Goal: Task Accomplishment & Management: Use online tool/utility

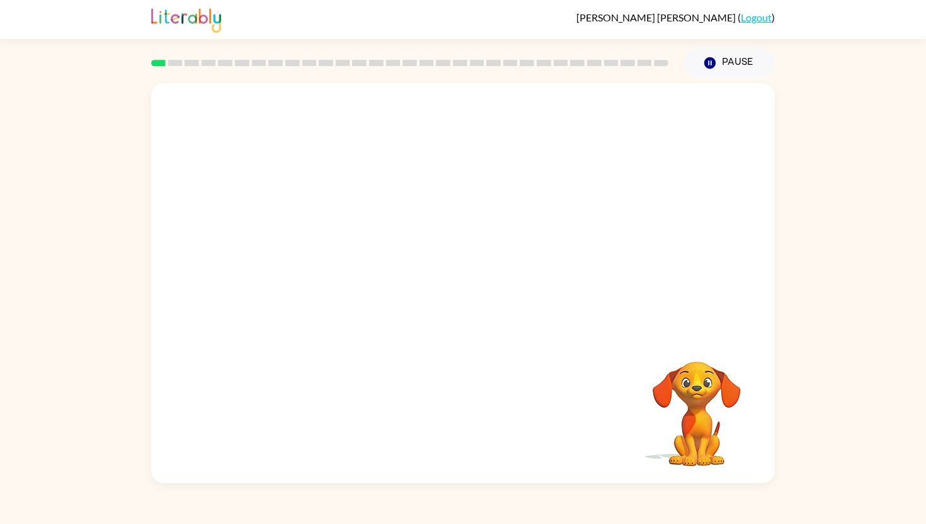
click at [421, 220] on video "Your browser must support playing .mp4 files to use Literably. Please try using…" at bounding box center [462, 209] width 623 height 252
click at [419, 217] on video "Your browser must support playing .mp4 files to use Literably. Please try using…" at bounding box center [462, 209] width 623 height 252
click at [472, 286] on div at bounding box center [463, 289] width 81 height 46
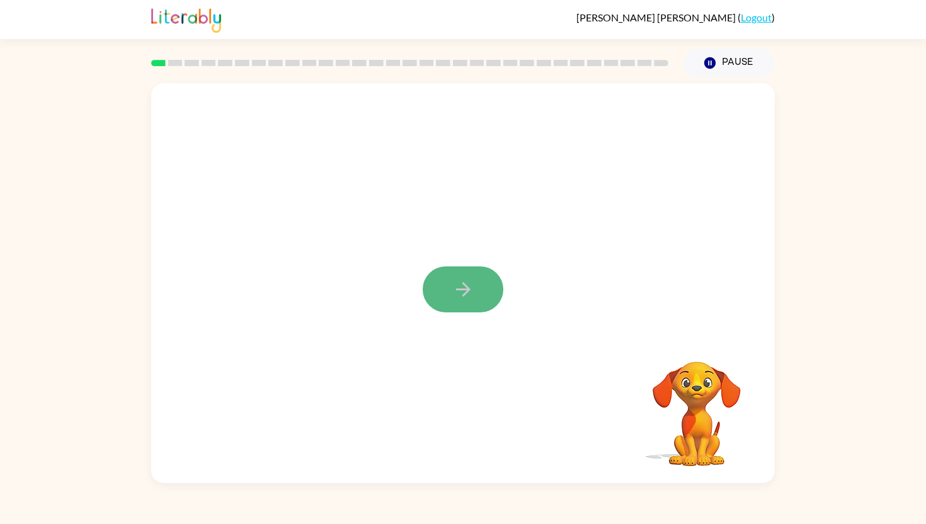
click at [477, 295] on button "button" at bounding box center [463, 289] width 81 height 46
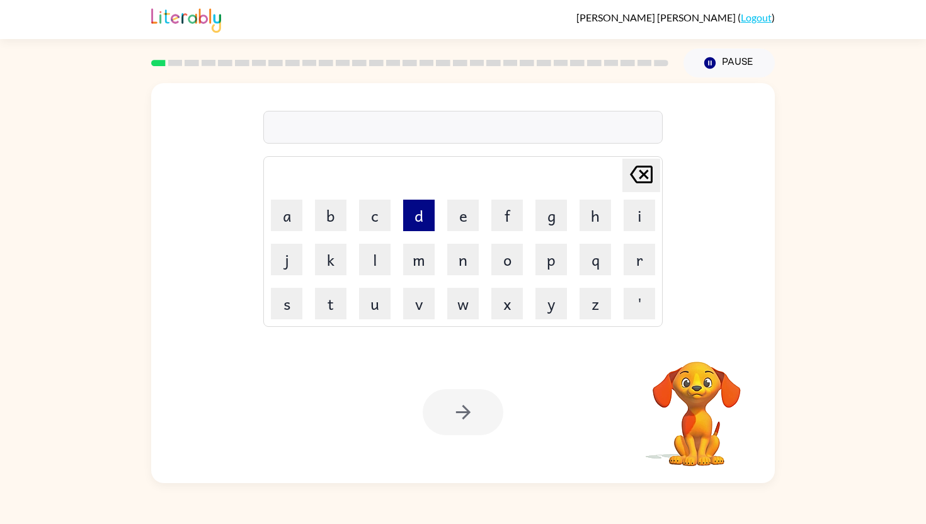
click at [419, 219] on button "d" at bounding box center [418, 215] width 31 height 31
click at [644, 176] on icon "[PERSON_NAME] last character input" at bounding box center [641, 174] width 30 height 30
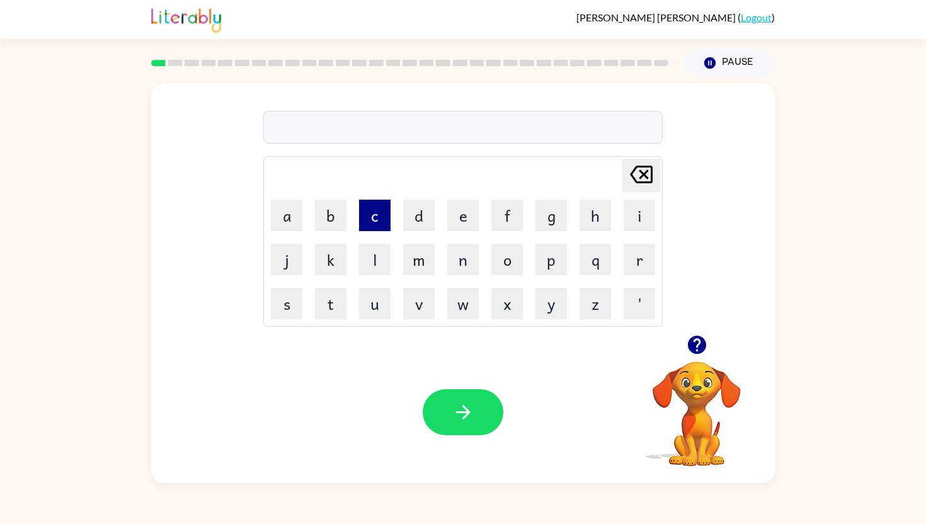
click at [379, 210] on button "c" at bounding box center [374, 215] width 31 height 31
click at [513, 262] on button "o" at bounding box center [506, 259] width 31 height 31
click at [467, 256] on button "n" at bounding box center [462, 259] width 31 height 31
type button "n"
click at [482, 404] on button "button" at bounding box center [463, 412] width 81 height 46
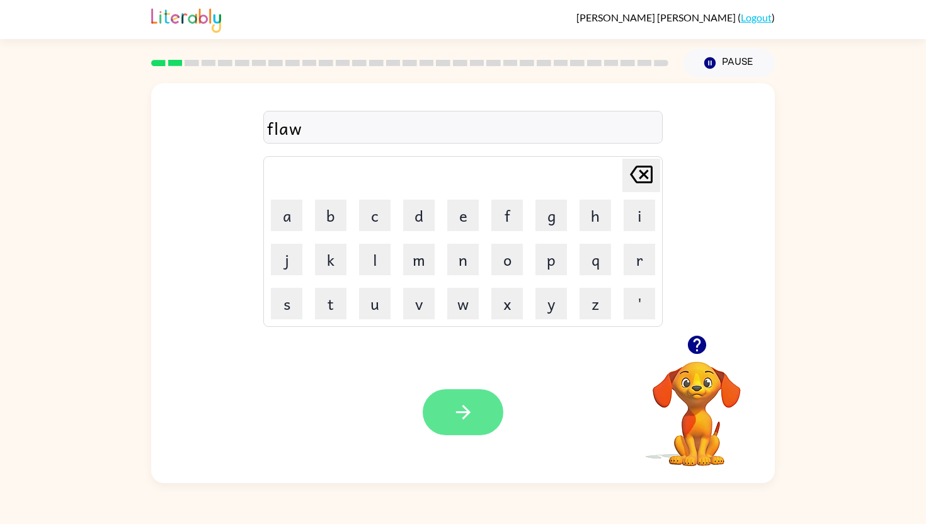
click at [473, 402] on icon "button" at bounding box center [463, 412] width 22 height 22
click at [470, 402] on icon "button" at bounding box center [463, 412] width 22 height 22
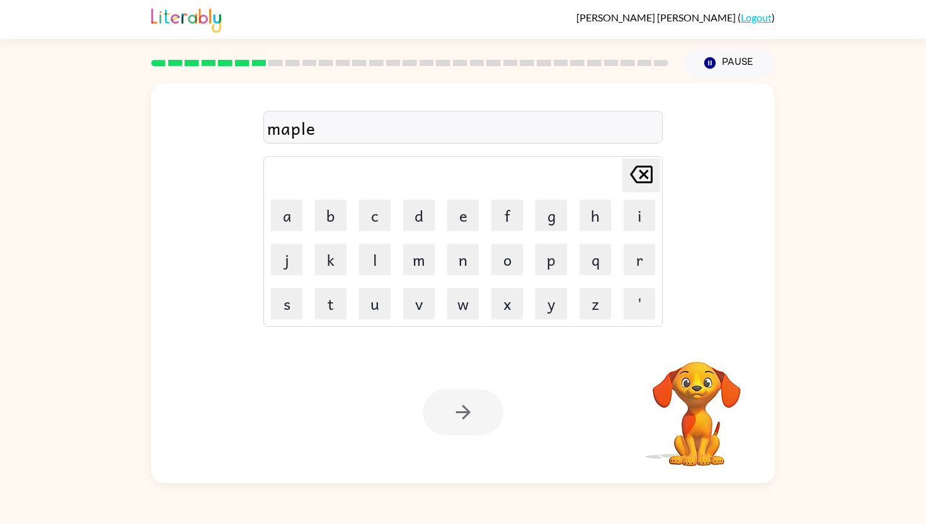
click at [470, 402] on div at bounding box center [463, 412] width 81 height 46
click at [470, 402] on icon "button" at bounding box center [463, 412] width 22 height 22
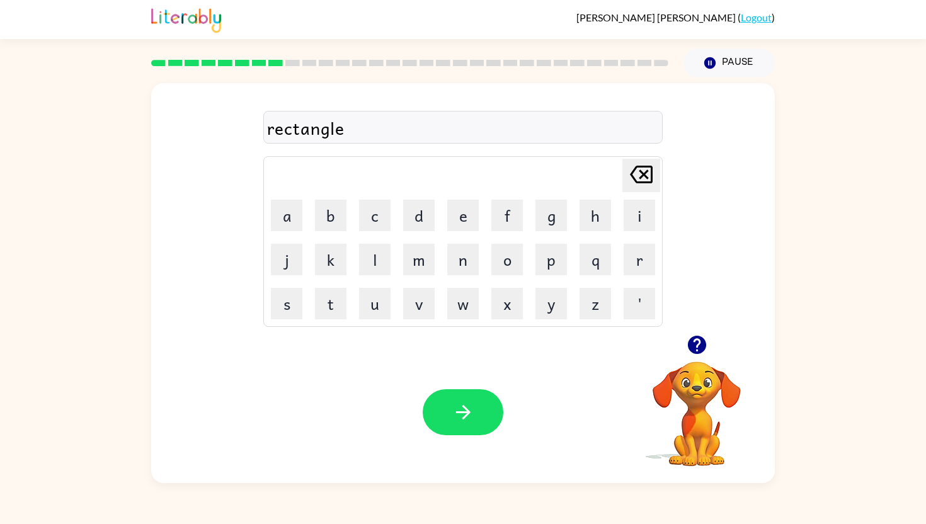
click at [470, 402] on icon "button" at bounding box center [463, 412] width 22 height 22
click at [455, 412] on icon "button" at bounding box center [463, 412] width 22 height 22
click at [456, 414] on icon "button" at bounding box center [463, 412] width 22 height 22
click at [463, 420] on icon "button" at bounding box center [463, 412] width 22 height 22
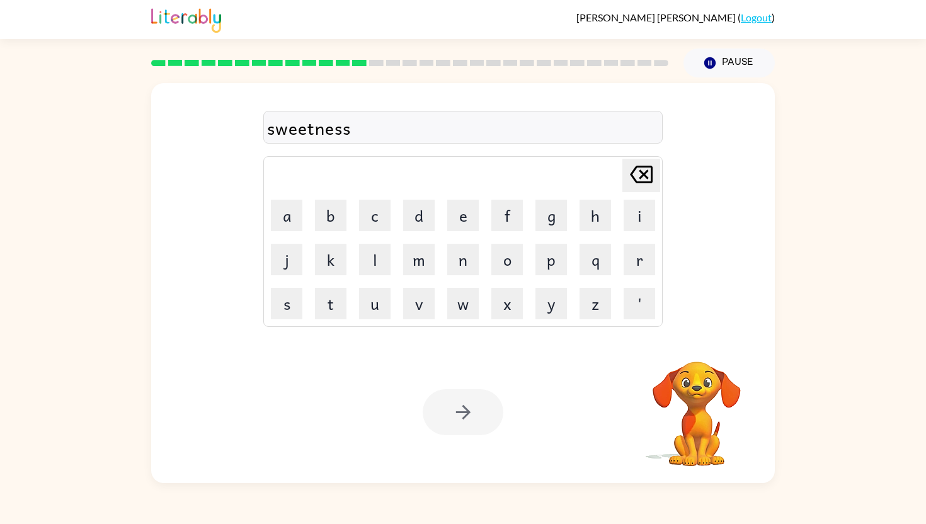
click at [463, 420] on div at bounding box center [463, 412] width 81 height 46
click at [463, 420] on icon "button" at bounding box center [463, 412] width 22 height 22
click at [464, 421] on icon "button" at bounding box center [463, 412] width 22 height 22
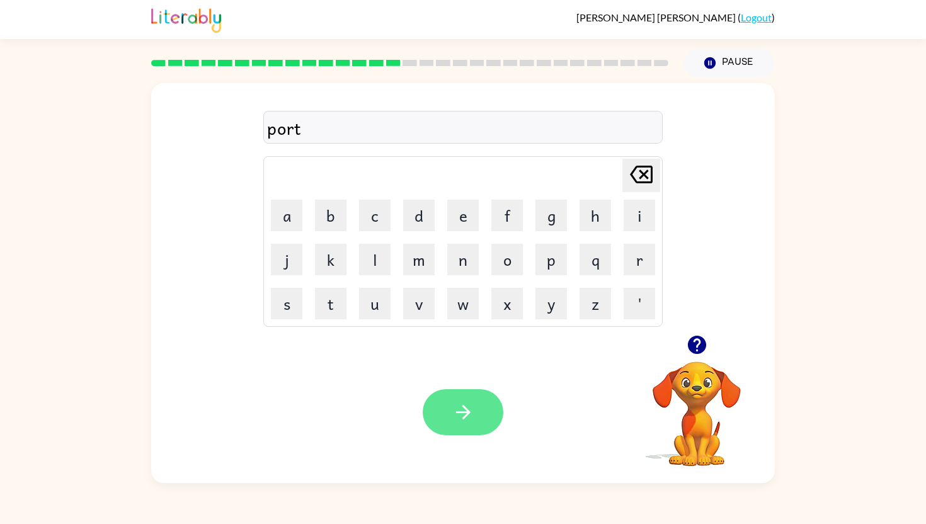
click at [463, 420] on icon "button" at bounding box center [463, 412] width 22 height 22
click at [694, 351] on icon "button" at bounding box center [696, 345] width 18 height 18
click at [468, 410] on icon "button" at bounding box center [463, 412] width 22 height 22
click at [469, 413] on icon "button" at bounding box center [462, 412] width 14 height 14
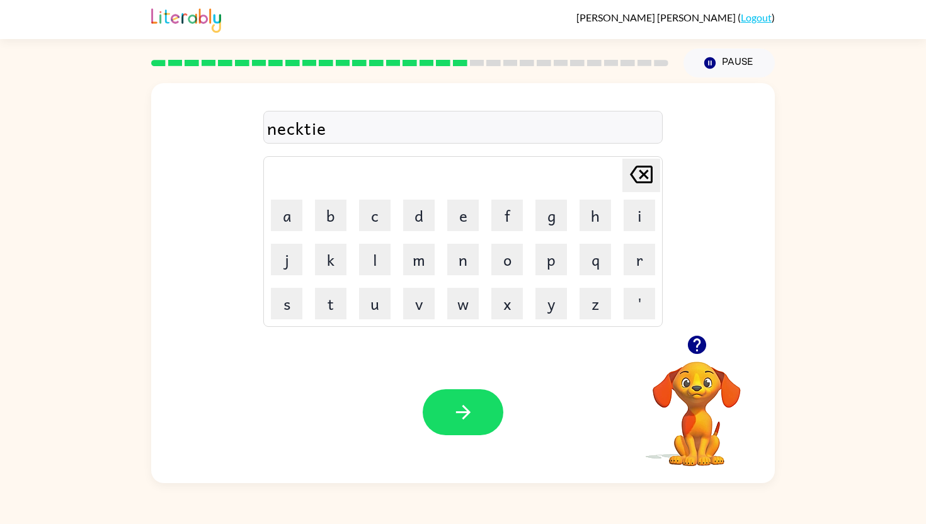
click at [469, 413] on icon "button" at bounding box center [462, 412] width 14 height 14
click at [469, 414] on icon "button" at bounding box center [463, 412] width 22 height 22
click at [482, 416] on button "button" at bounding box center [463, 412] width 81 height 46
click at [303, 130] on div "boathouse" at bounding box center [463, 128] width 392 height 26
click at [470, 415] on icon "button" at bounding box center [463, 412] width 22 height 22
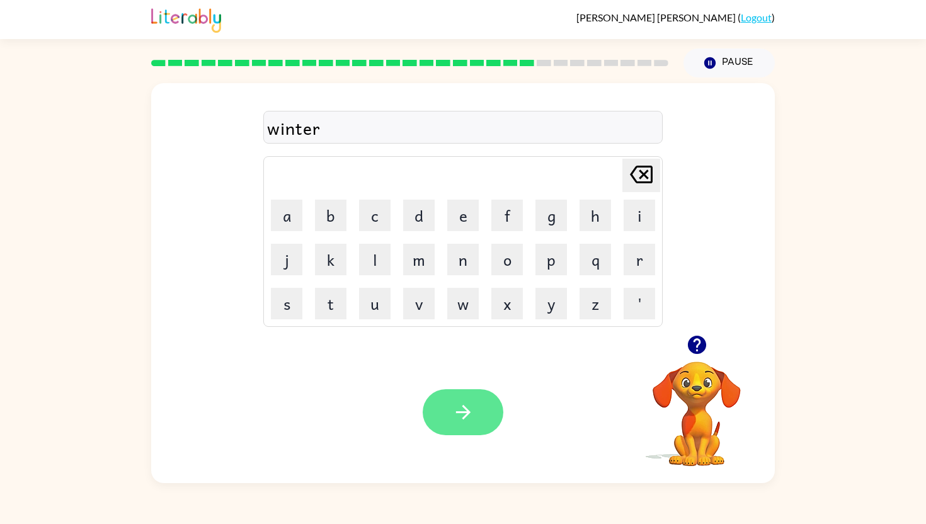
click at [470, 425] on button "button" at bounding box center [463, 412] width 81 height 46
click at [469, 415] on icon "button" at bounding box center [463, 412] width 22 height 22
click at [310, 130] on div "sportmanship" at bounding box center [463, 128] width 392 height 26
click at [387, 132] on div "sportmanships" at bounding box center [463, 128] width 392 height 26
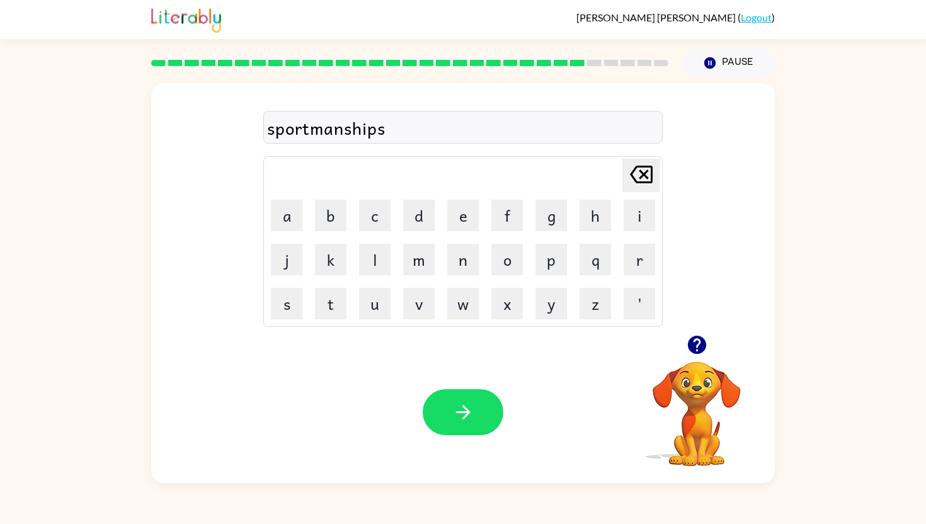
click at [386, 132] on div "sportmanships" at bounding box center [463, 128] width 392 height 26
click at [313, 130] on div "sportmanships" at bounding box center [463, 128] width 392 height 26
click at [309, 133] on div "sportmanships" at bounding box center [463, 128] width 392 height 26
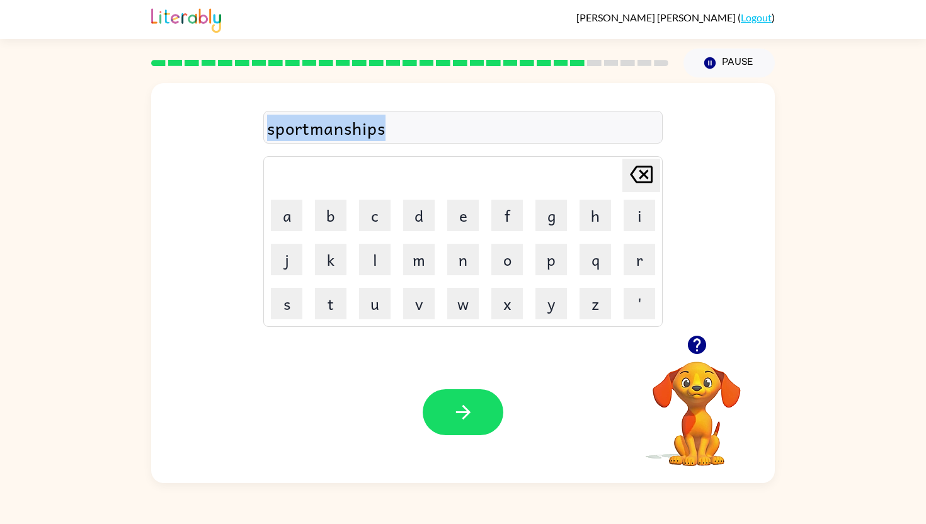
click at [309, 133] on div "sportmanships" at bounding box center [463, 128] width 392 height 26
click at [390, 130] on div "sportmanships" at bounding box center [463, 128] width 392 height 26
click at [385, 130] on div "sportmanships" at bounding box center [463, 128] width 392 height 26
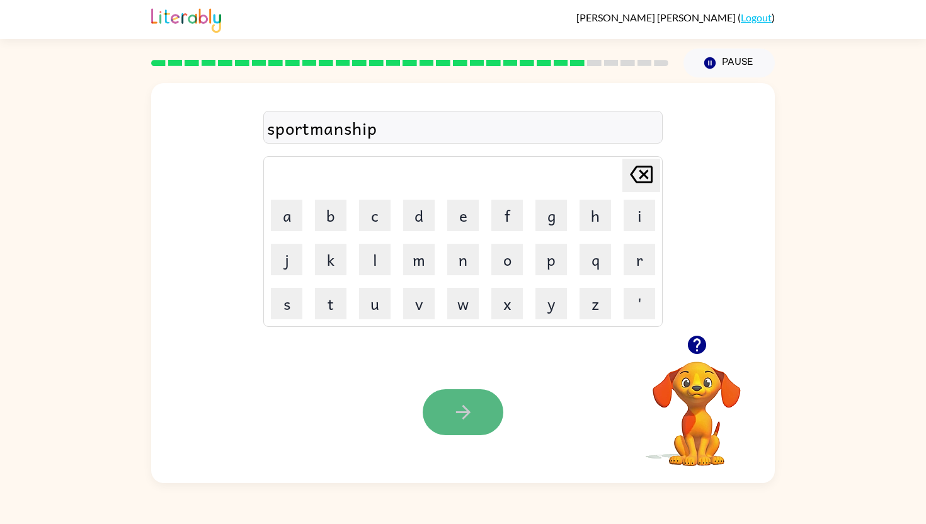
click at [469, 412] on icon "button" at bounding box center [462, 412] width 14 height 14
click at [471, 412] on icon "button" at bounding box center [463, 412] width 22 height 22
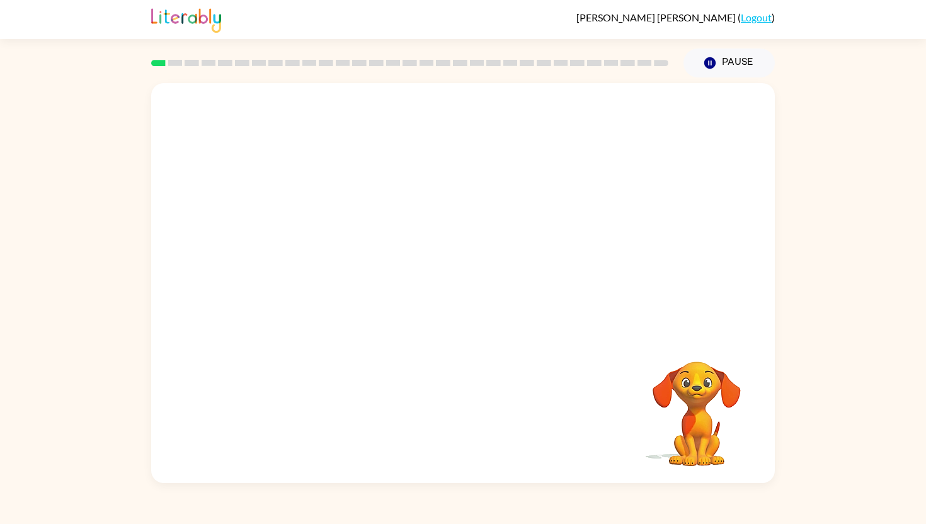
click at [330, 266] on video "Your browser must support playing .mp4 files to use Literably. Please try using…" at bounding box center [462, 209] width 623 height 252
click at [467, 289] on icon "button" at bounding box center [462, 289] width 14 height 14
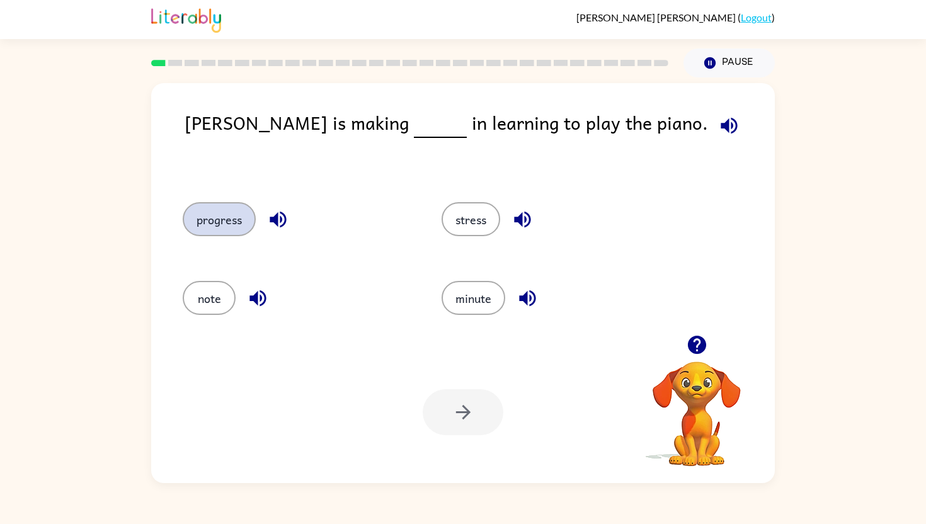
click at [219, 217] on button "progress" at bounding box center [219, 219] width 73 height 34
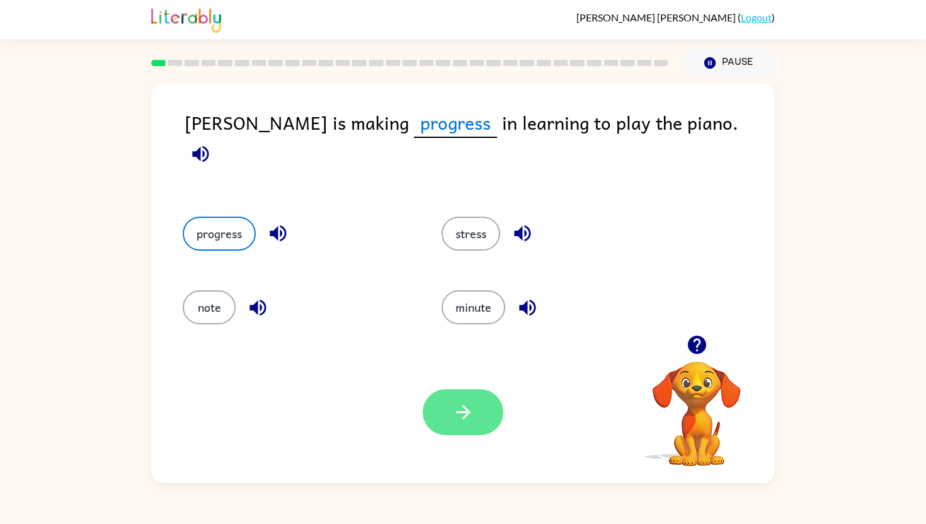
click at [472, 418] on icon "button" at bounding box center [463, 412] width 22 height 22
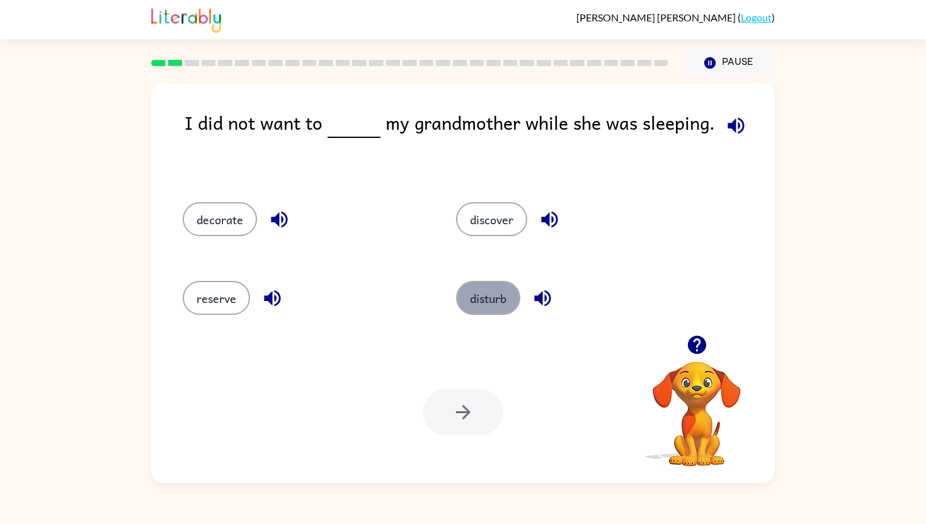
click at [489, 304] on button "disturb" at bounding box center [488, 298] width 64 height 34
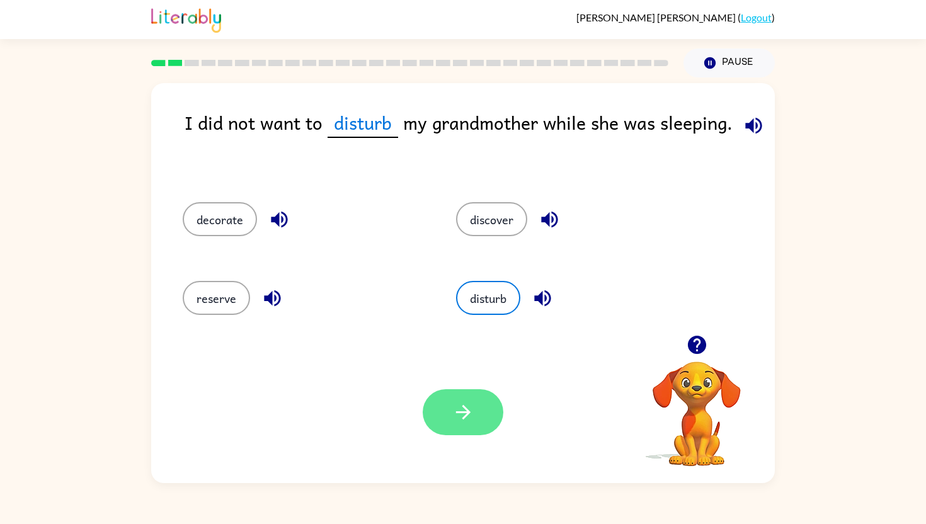
click at [459, 417] on icon "button" at bounding box center [463, 412] width 22 height 22
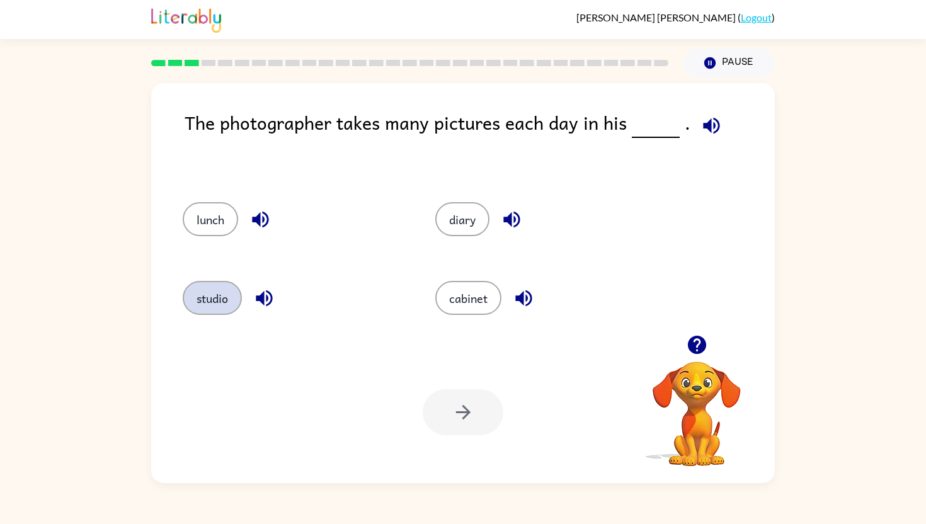
click at [202, 310] on button "studio" at bounding box center [212, 298] width 59 height 34
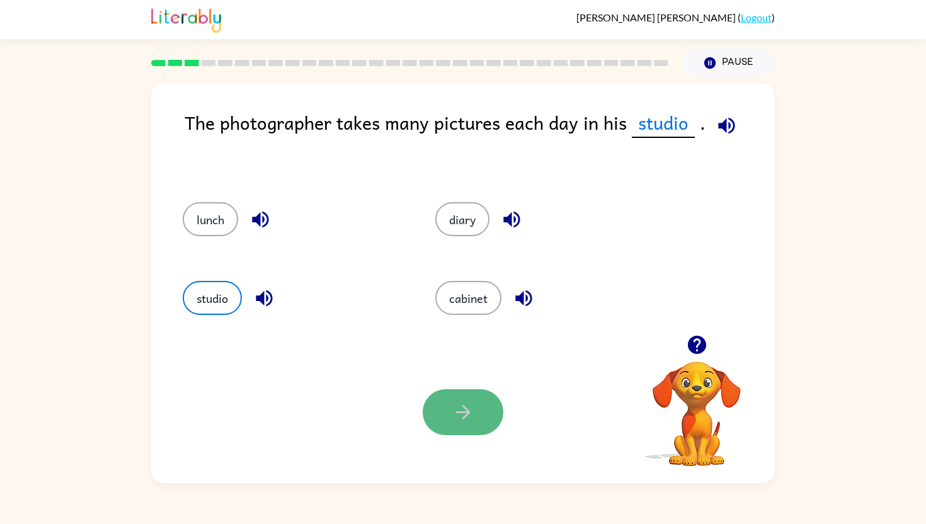
click at [463, 408] on icon "button" at bounding box center [463, 412] width 22 height 22
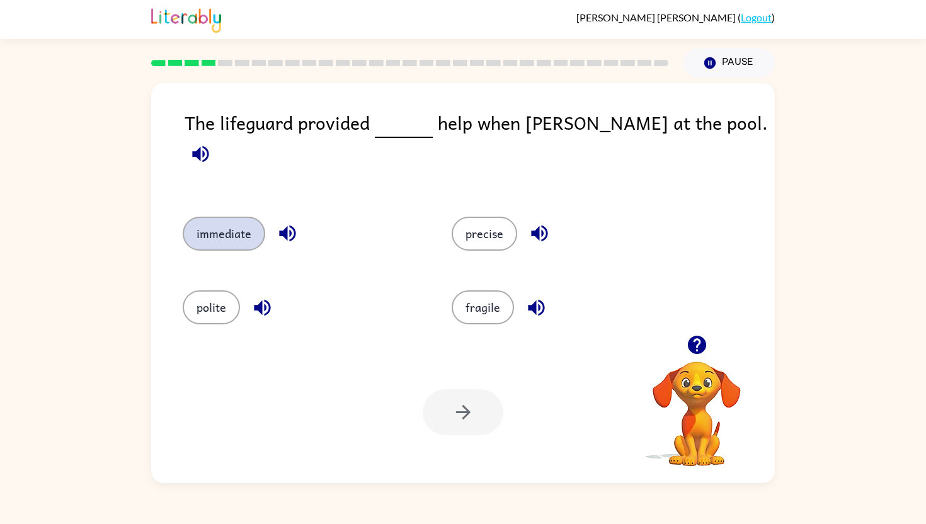
click at [213, 227] on button "immediate" at bounding box center [224, 234] width 82 height 34
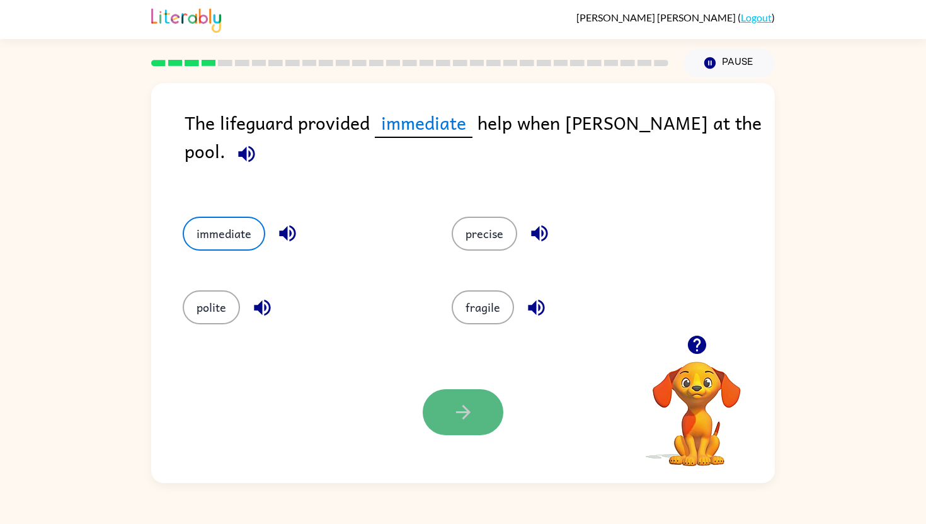
click at [450, 404] on button "button" at bounding box center [463, 412] width 81 height 46
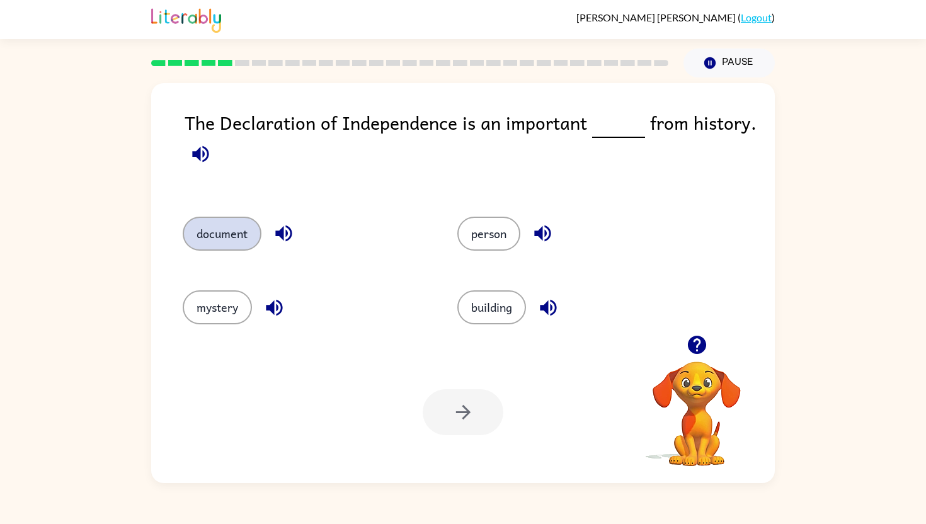
click at [239, 241] on button "document" at bounding box center [222, 234] width 79 height 34
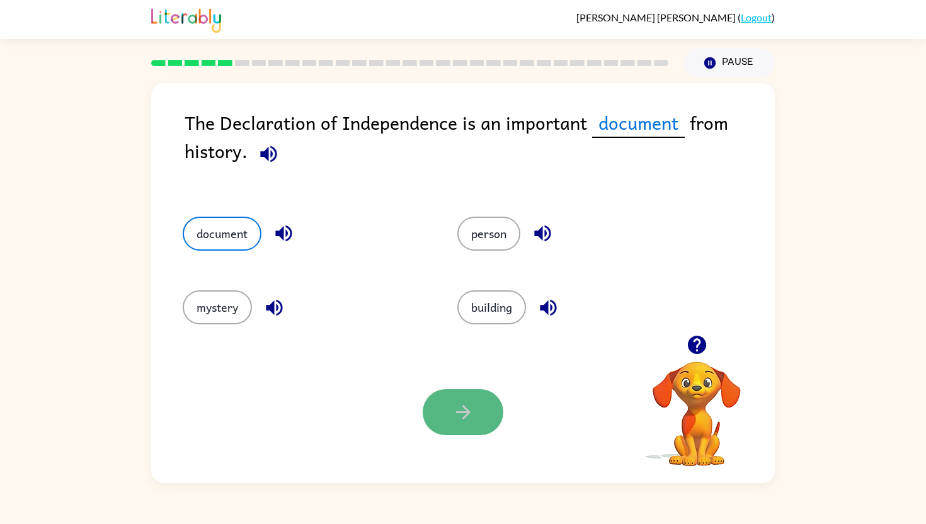
click at [476, 409] on button "button" at bounding box center [463, 412] width 81 height 46
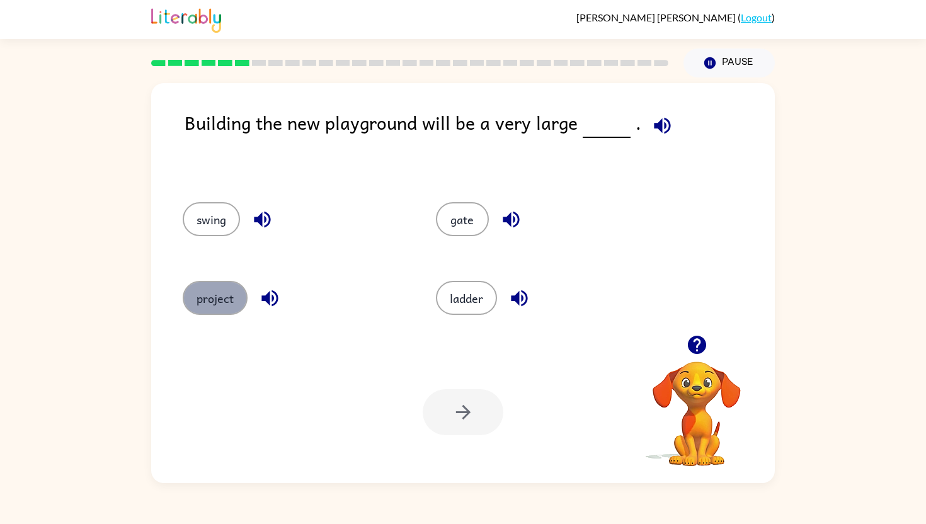
click at [225, 302] on button "project" at bounding box center [215, 298] width 65 height 34
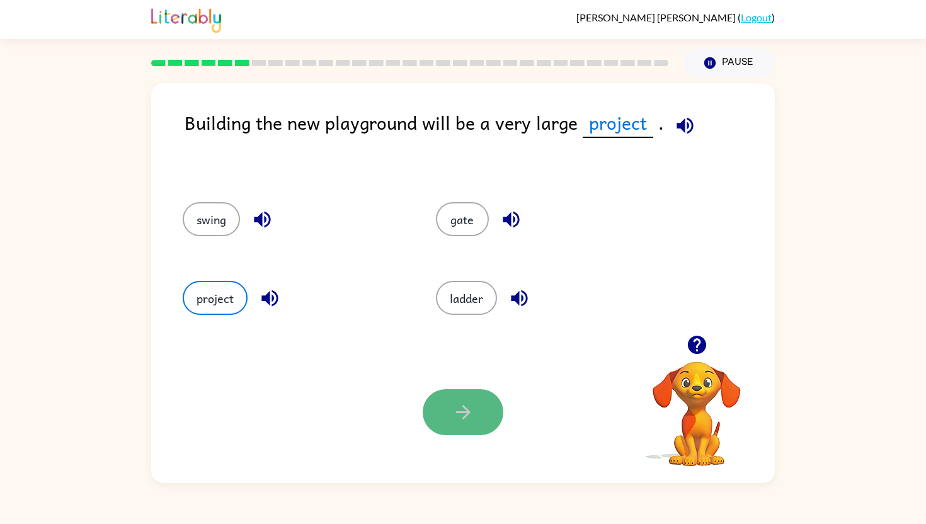
click at [443, 407] on button "button" at bounding box center [463, 412] width 81 height 46
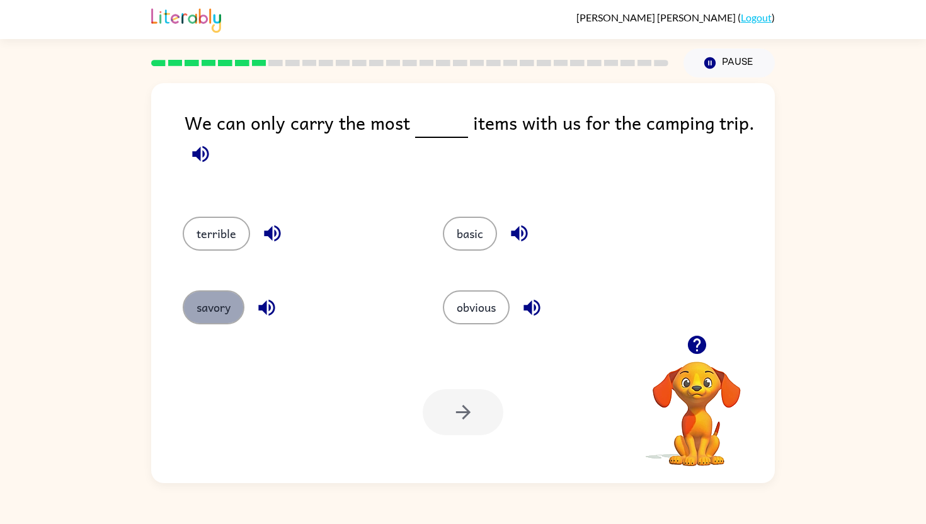
click at [239, 310] on button "savory" at bounding box center [214, 307] width 62 height 34
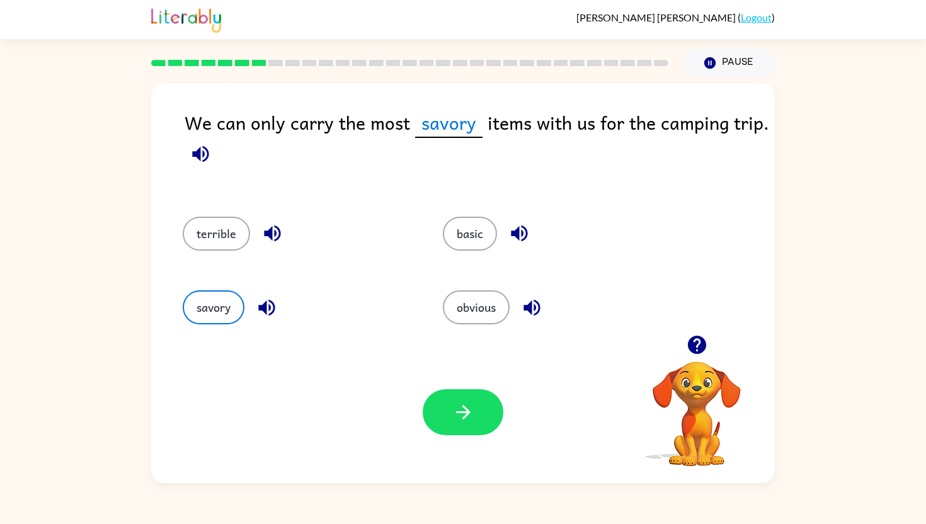
click at [195, 156] on icon "button" at bounding box center [200, 153] width 16 height 16
click at [443, 230] on div "basic" at bounding box center [549, 230] width 260 height 74
click at [475, 231] on button "basic" at bounding box center [470, 234] width 54 height 34
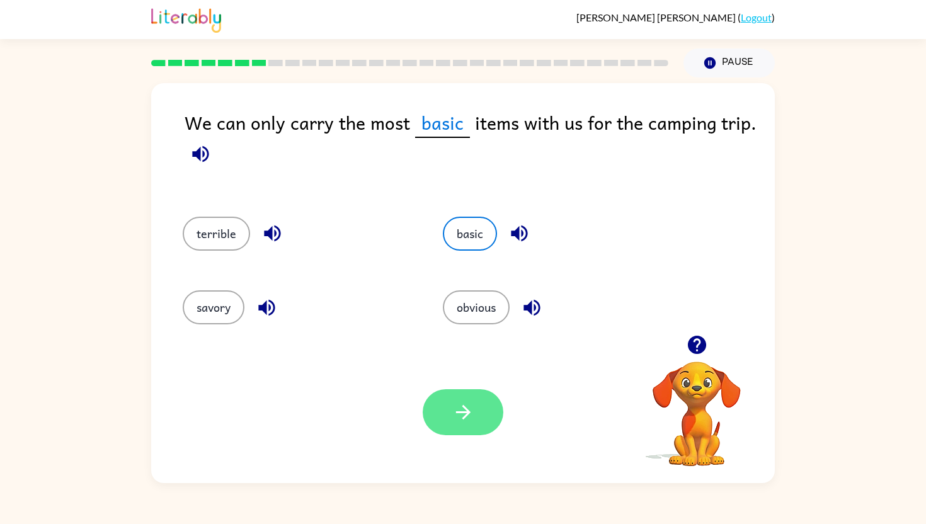
click at [465, 416] on icon "button" at bounding box center [462, 412] width 14 height 14
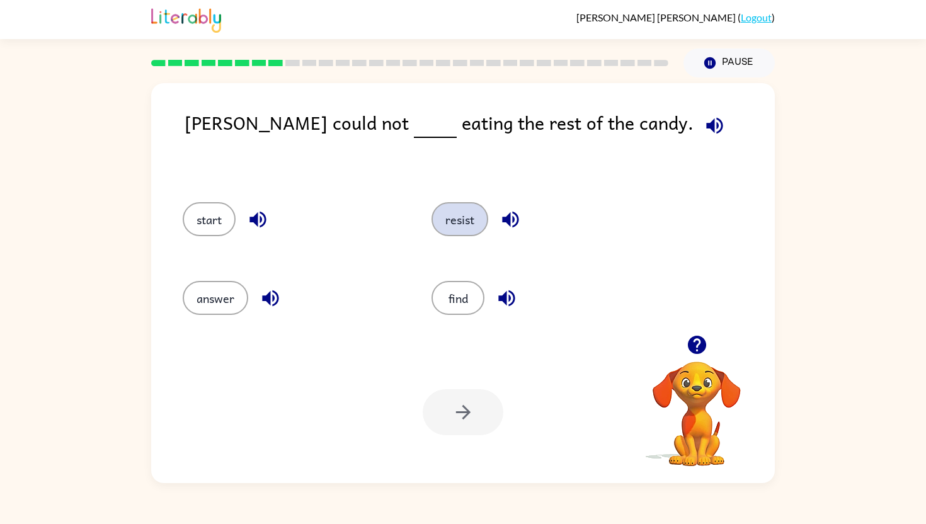
click at [470, 217] on button "resist" at bounding box center [459, 219] width 57 height 34
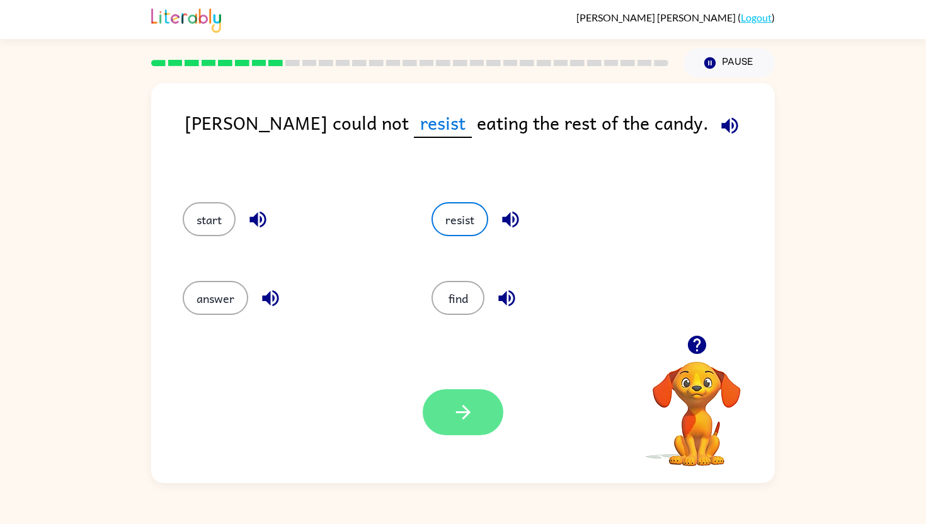
click at [472, 398] on button "button" at bounding box center [463, 412] width 81 height 46
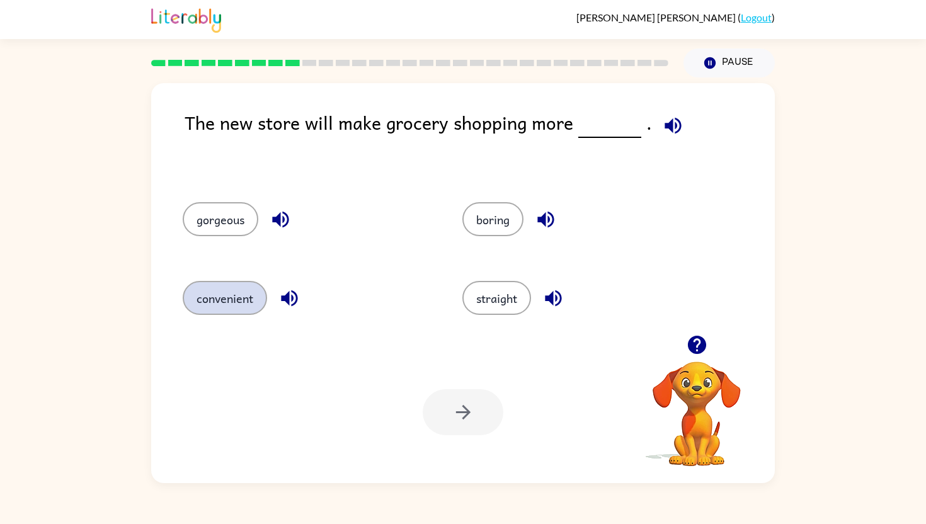
click at [217, 293] on button "convenient" at bounding box center [225, 298] width 84 height 34
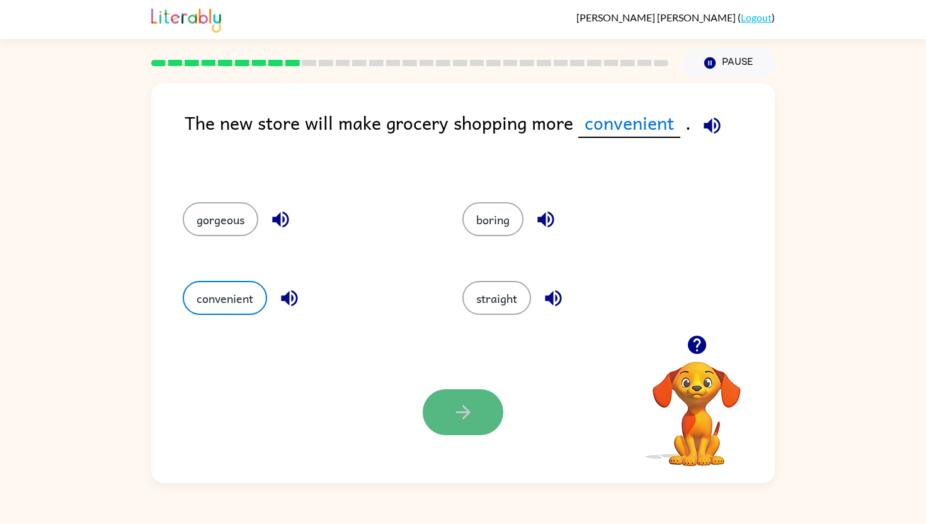
click at [479, 422] on button "button" at bounding box center [463, 412] width 81 height 46
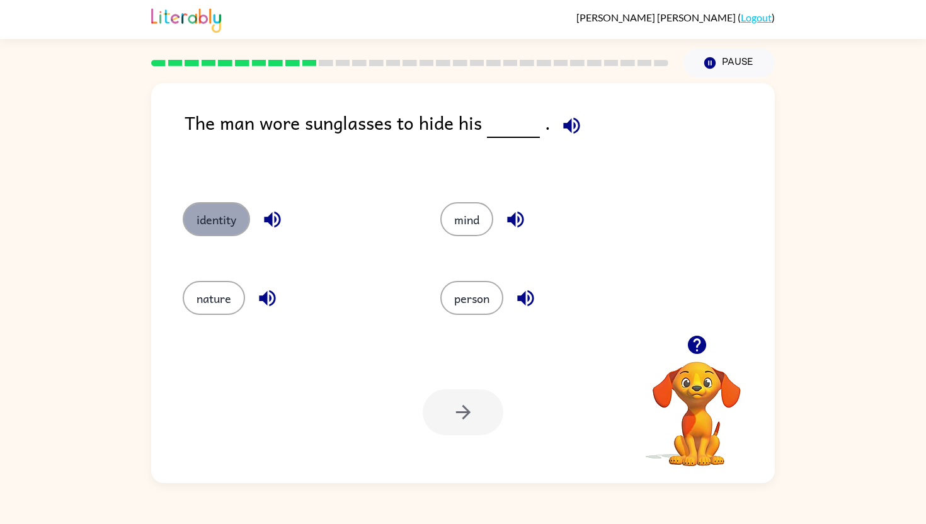
click at [220, 203] on button "identity" at bounding box center [216, 219] width 67 height 34
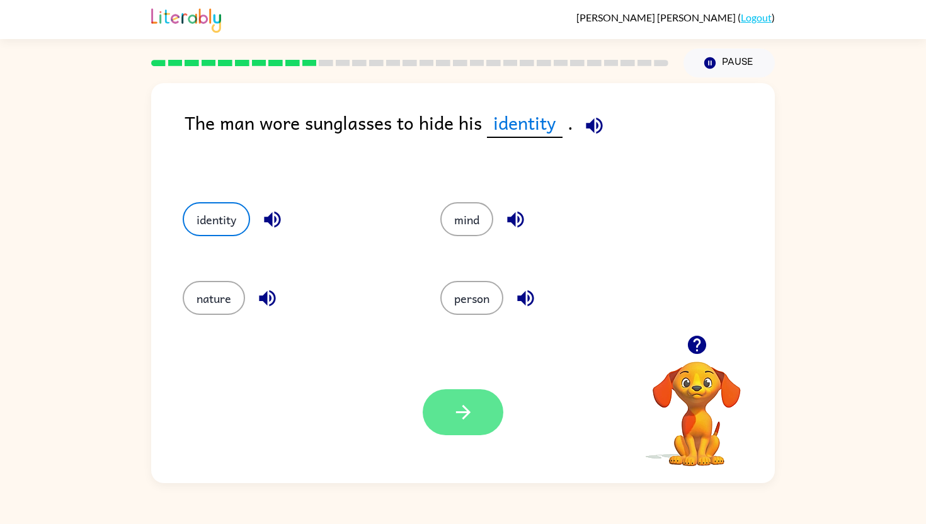
click at [467, 419] on icon "button" at bounding box center [463, 412] width 22 height 22
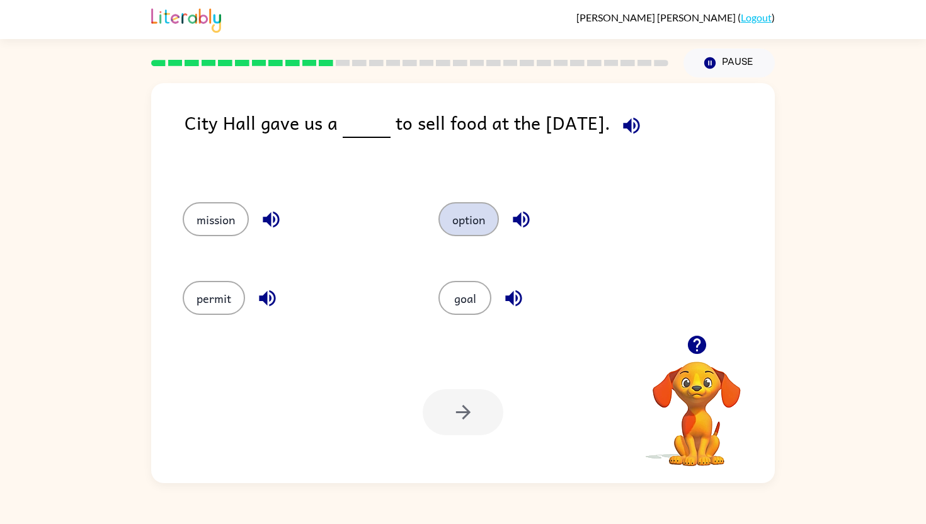
click at [463, 217] on button "option" at bounding box center [468, 219] width 60 height 34
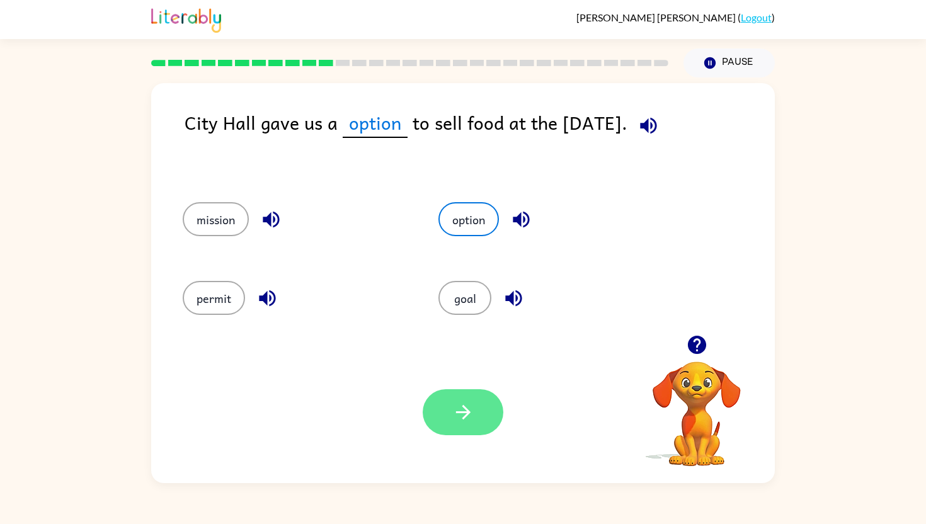
click at [464, 419] on icon "button" at bounding box center [463, 412] width 22 height 22
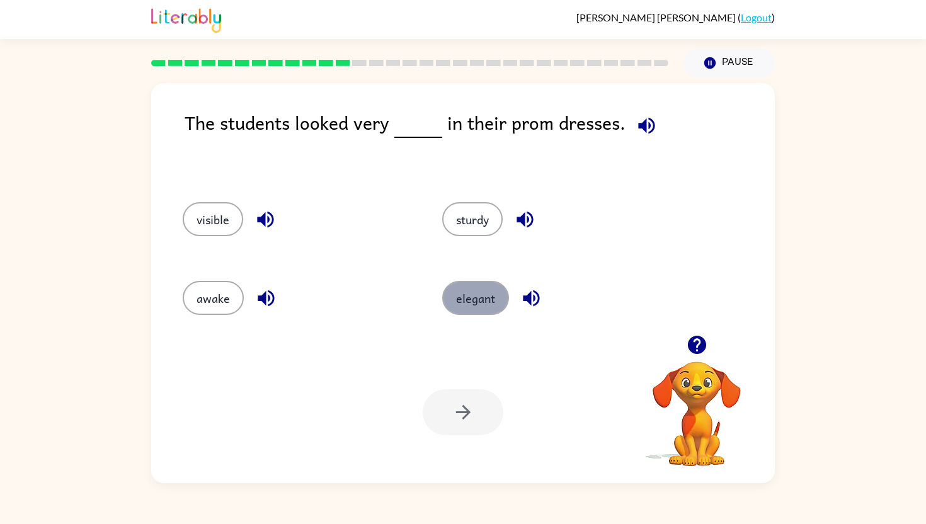
click at [479, 291] on button "elegant" at bounding box center [475, 298] width 67 height 34
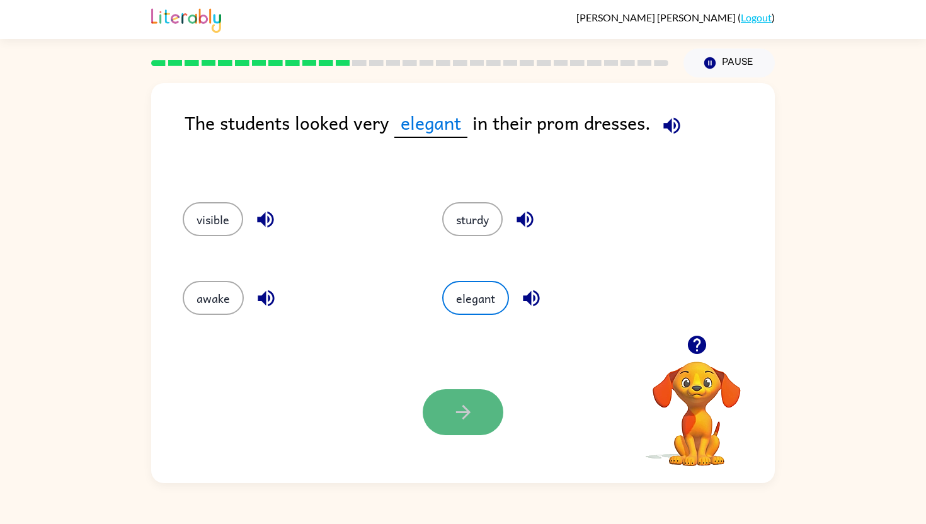
click at [468, 407] on icon "button" at bounding box center [463, 412] width 22 height 22
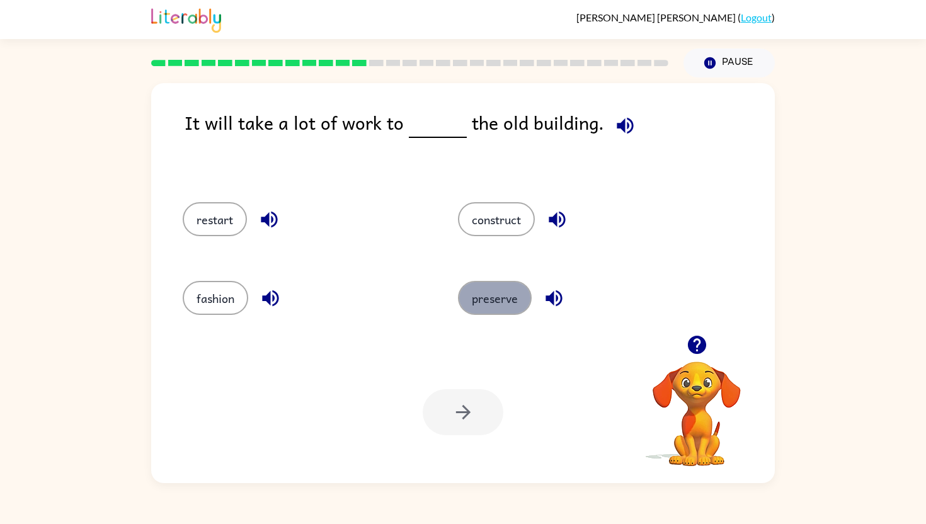
click at [513, 304] on button "preserve" at bounding box center [495, 298] width 74 height 34
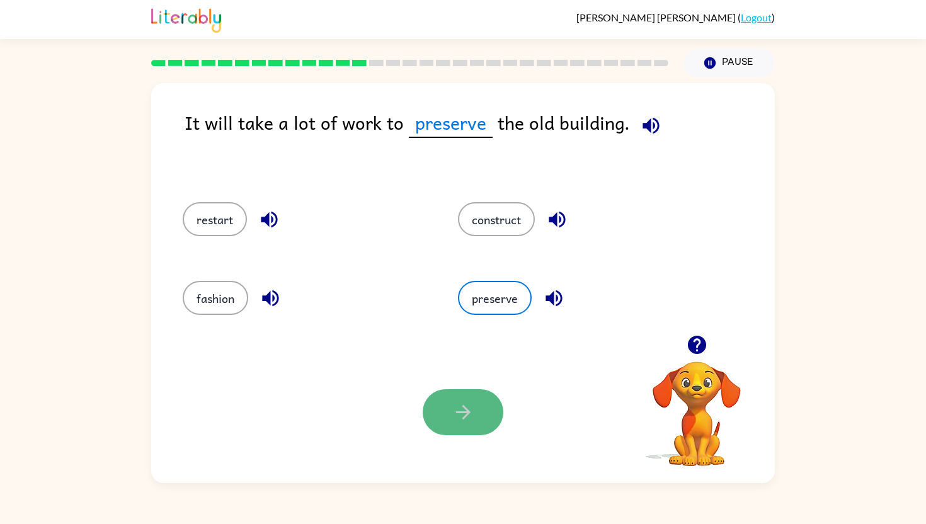
click at [460, 413] on icon "button" at bounding box center [463, 412] width 22 height 22
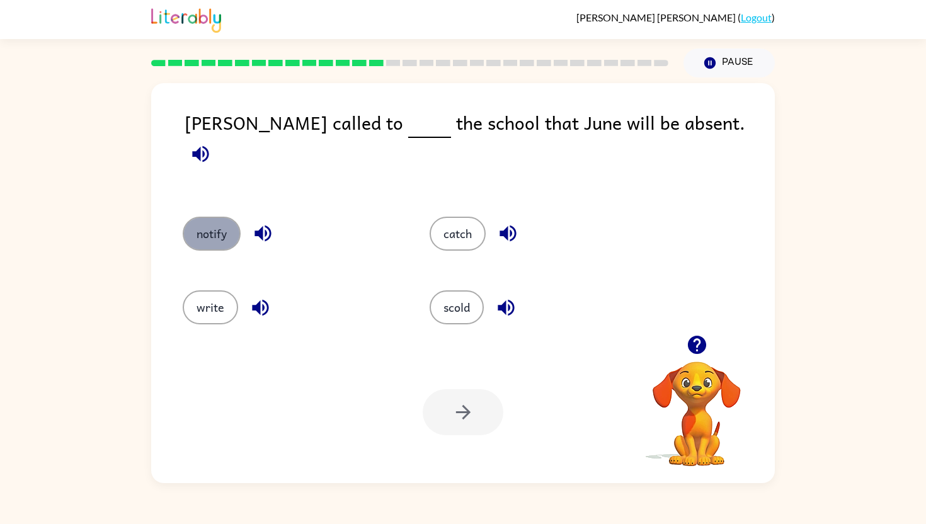
click at [205, 217] on button "notify" at bounding box center [212, 234] width 58 height 34
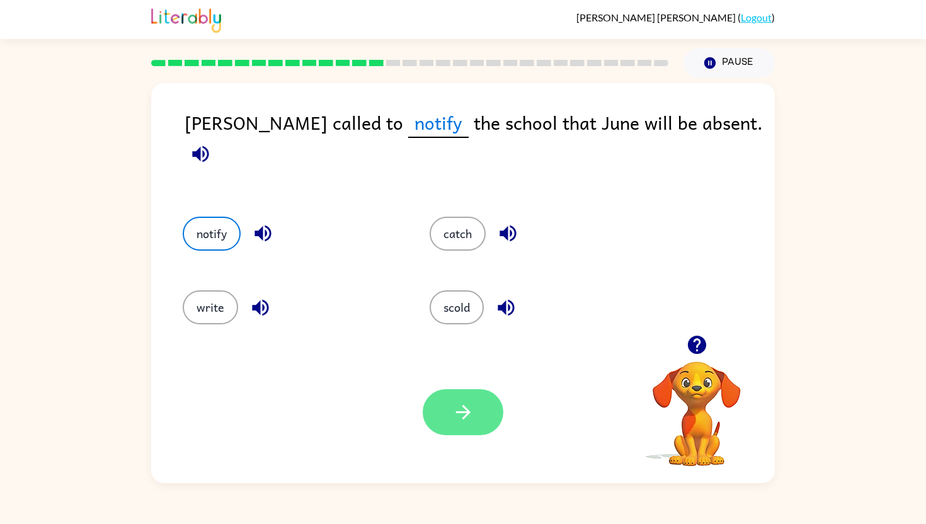
click at [455, 407] on icon "button" at bounding box center [463, 412] width 22 height 22
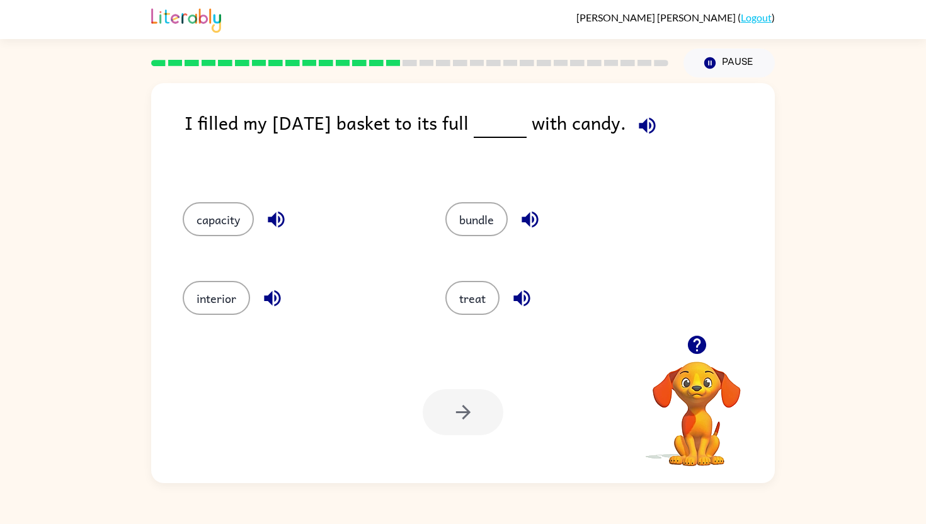
click at [159, 224] on div "capacity" at bounding box center [290, 217] width 263 height 79
click at [197, 224] on button "capacity" at bounding box center [218, 219] width 71 height 34
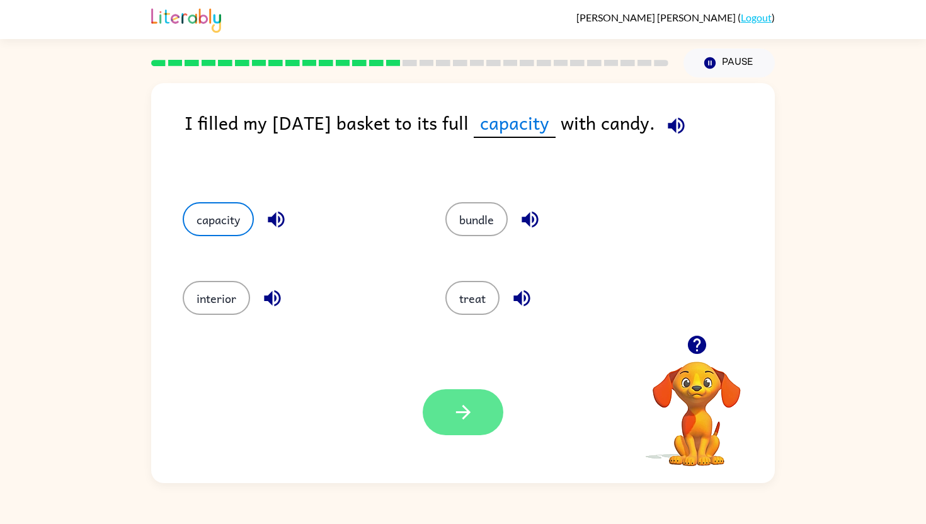
click at [467, 421] on icon "button" at bounding box center [463, 412] width 22 height 22
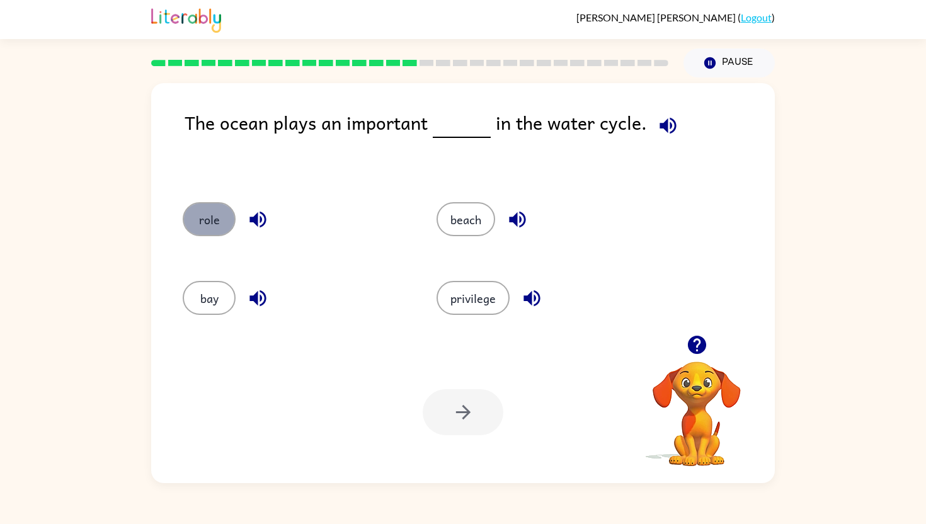
click at [215, 212] on button "role" at bounding box center [209, 219] width 53 height 34
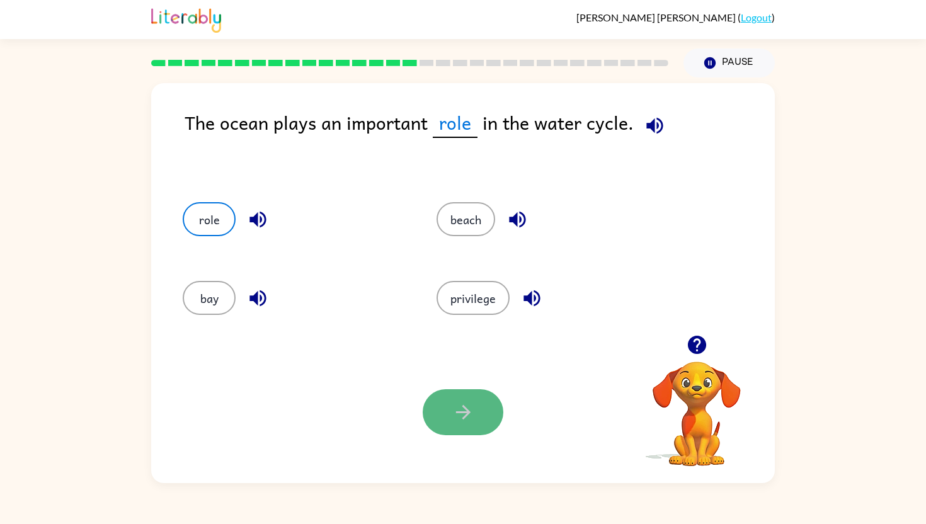
click at [479, 415] on button "button" at bounding box center [463, 412] width 81 height 46
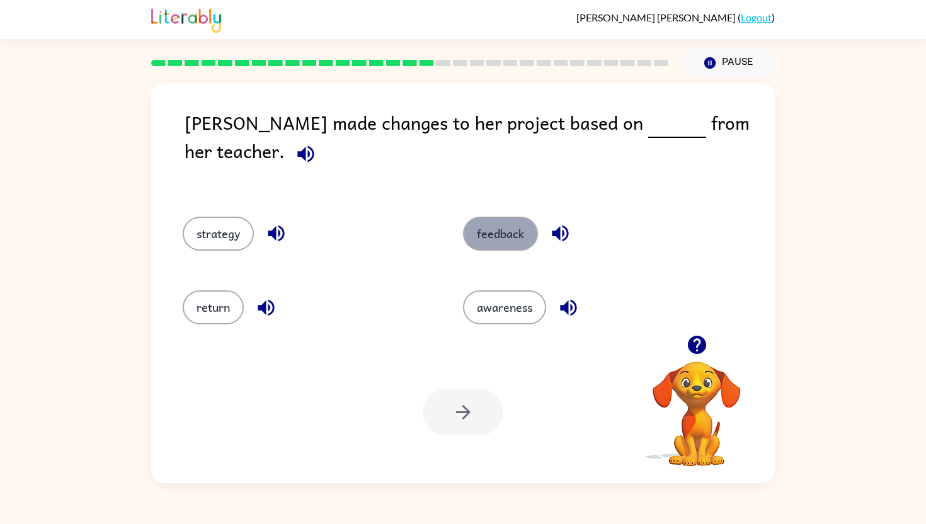
click at [502, 217] on button "feedback" at bounding box center [500, 234] width 75 height 34
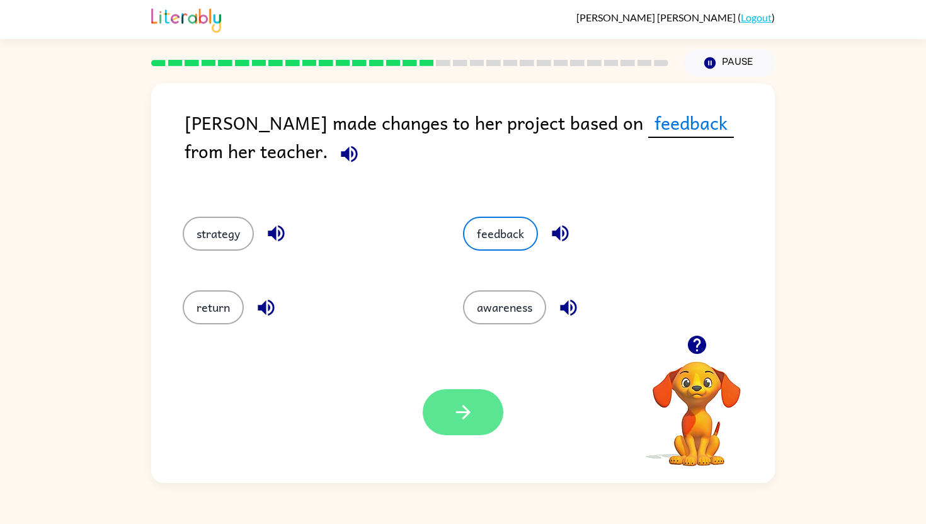
click at [454, 404] on icon "button" at bounding box center [463, 412] width 22 height 22
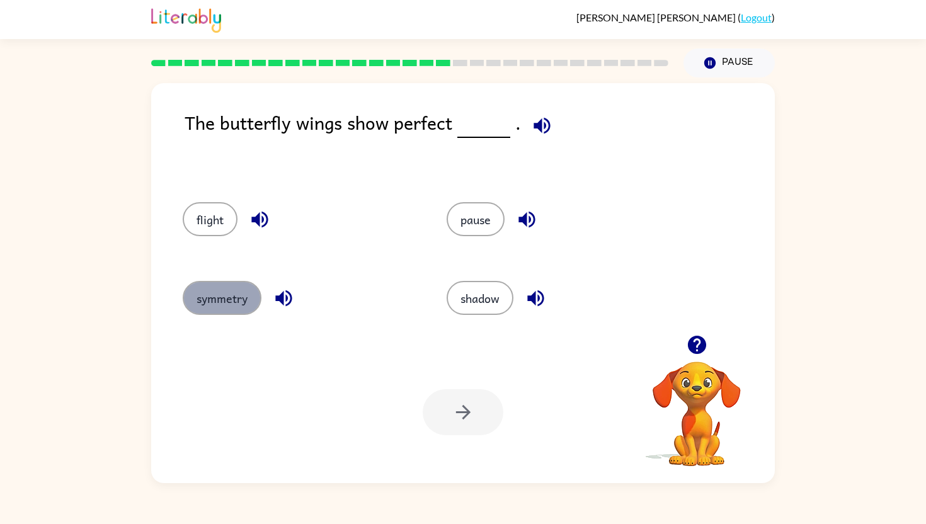
click at [247, 297] on button "symmetry" at bounding box center [222, 298] width 79 height 34
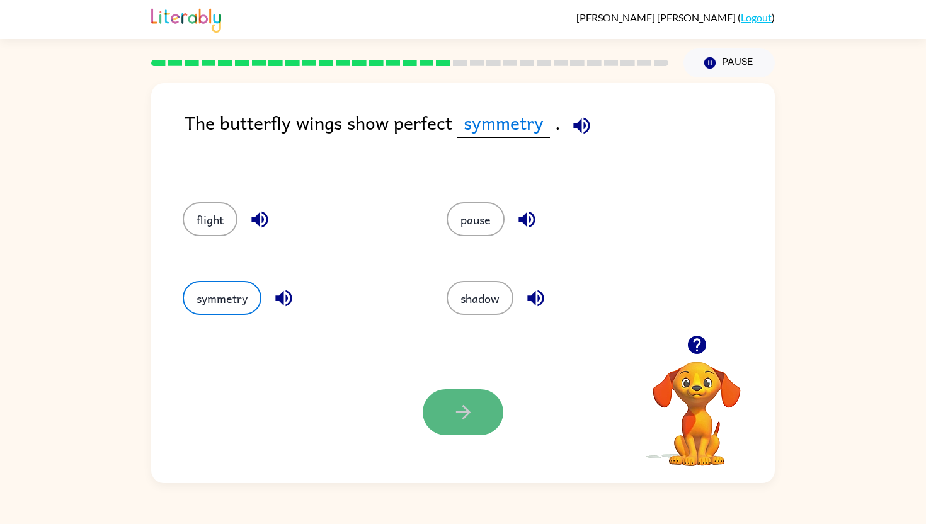
click at [472, 401] on button "button" at bounding box center [463, 412] width 81 height 46
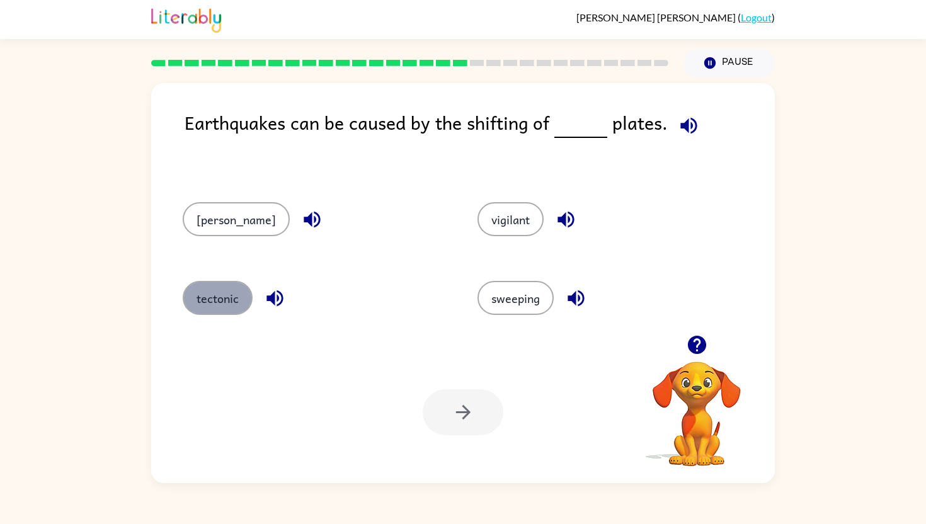
click at [240, 292] on button "tectonic" at bounding box center [218, 298] width 70 height 34
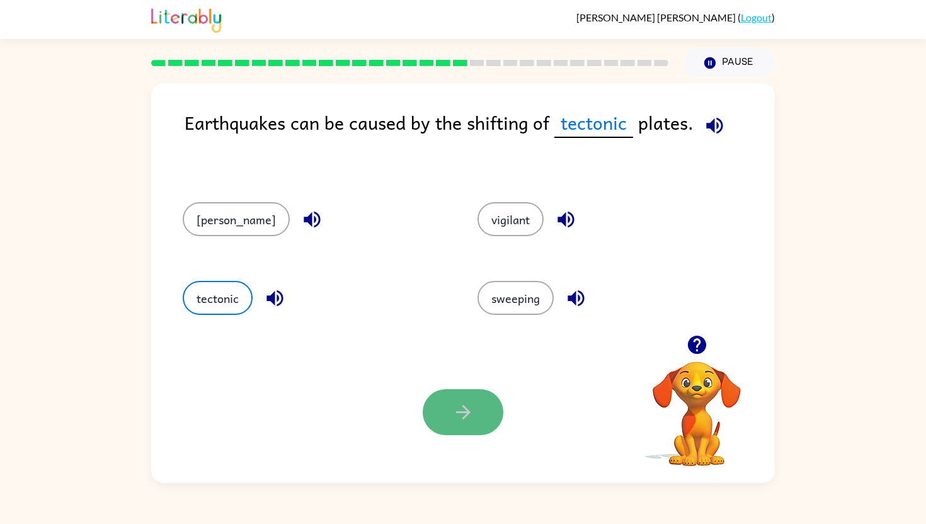
click at [475, 417] on button "button" at bounding box center [463, 412] width 81 height 46
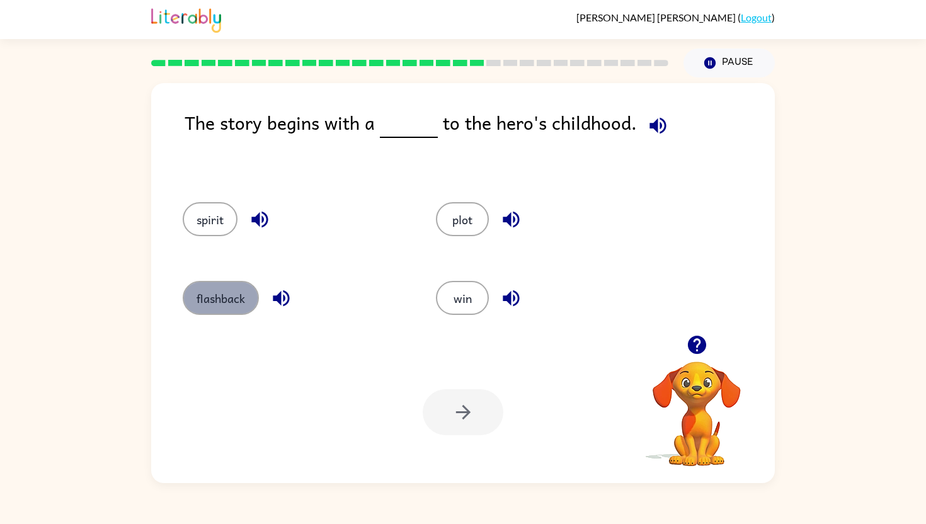
click at [236, 312] on button "flashback" at bounding box center [221, 298] width 76 height 34
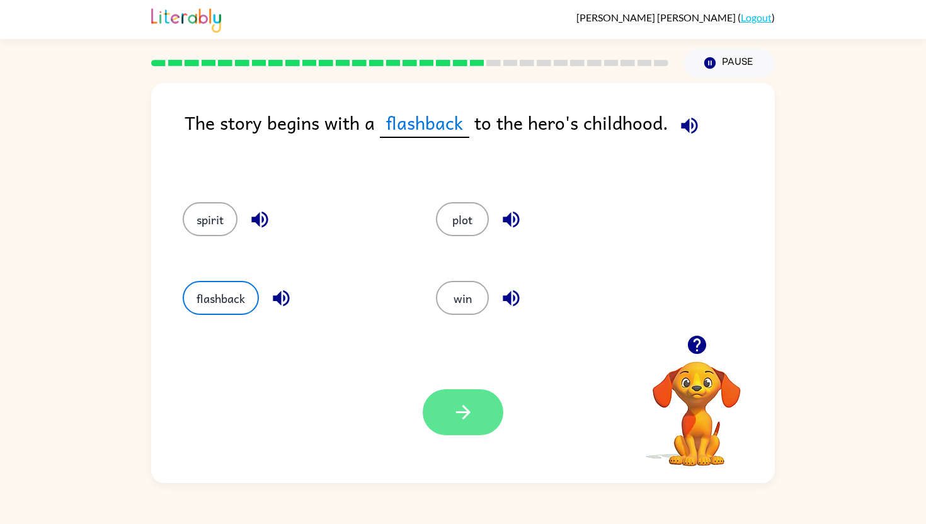
click at [469, 421] on icon "button" at bounding box center [463, 412] width 22 height 22
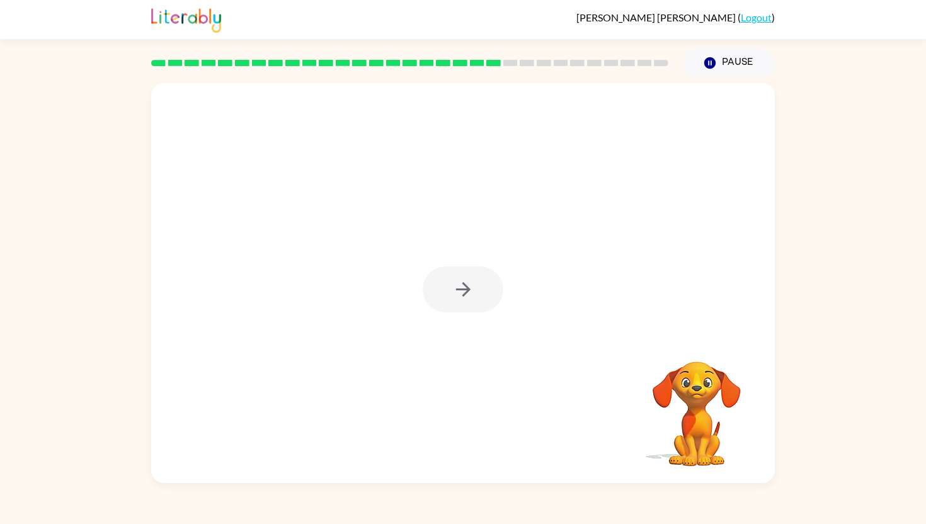
click at [459, 283] on div at bounding box center [463, 289] width 81 height 46
click at [464, 285] on div at bounding box center [463, 289] width 81 height 46
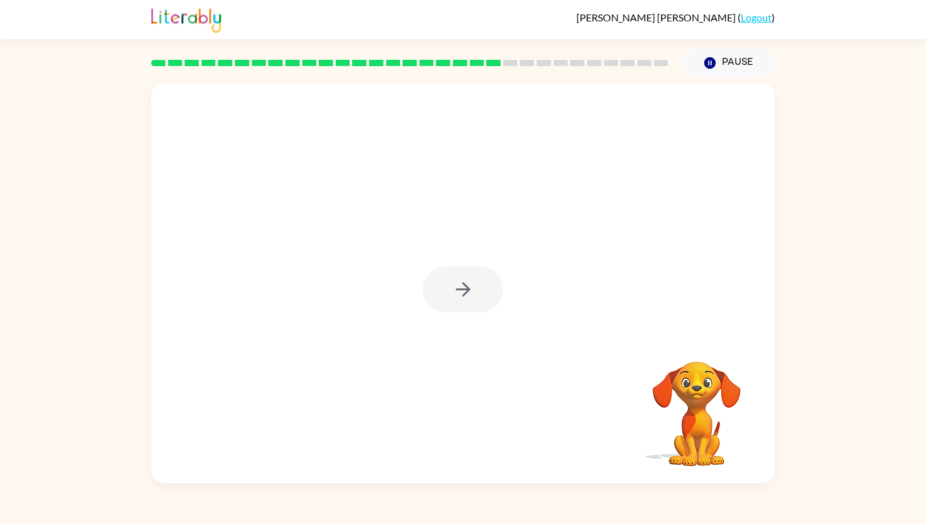
click at [464, 285] on div at bounding box center [463, 289] width 81 height 46
click at [464, 285] on icon "button" at bounding box center [462, 289] width 14 height 14
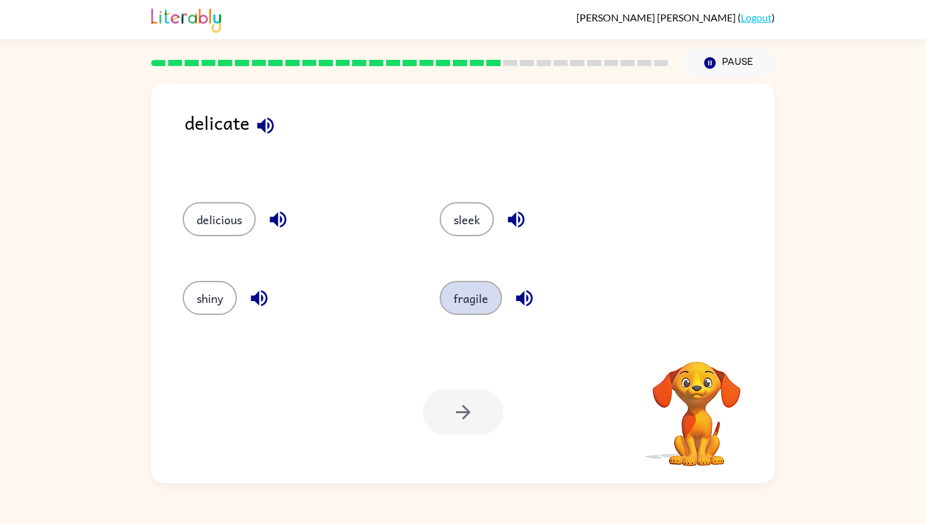
click at [460, 299] on button "fragile" at bounding box center [471, 298] width 62 height 34
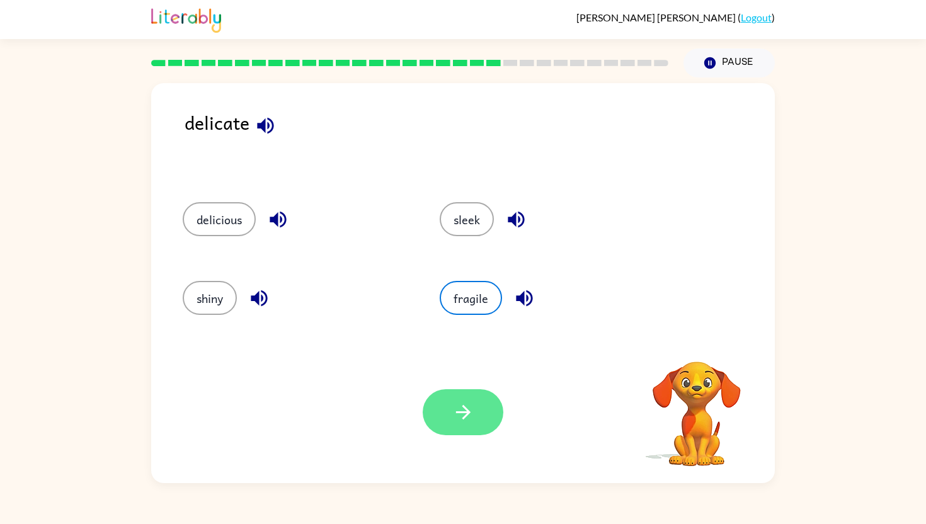
click at [478, 424] on button "button" at bounding box center [463, 412] width 81 height 46
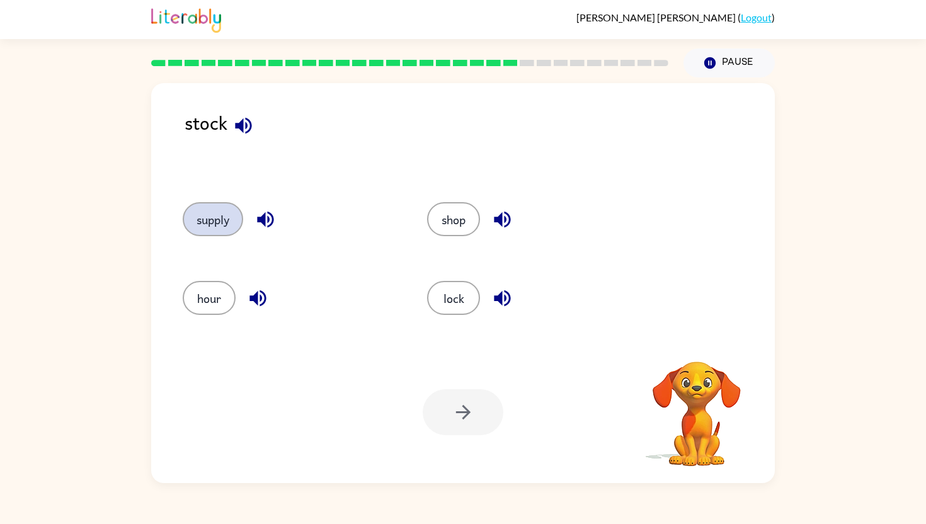
click at [207, 222] on button "supply" at bounding box center [213, 219] width 60 height 34
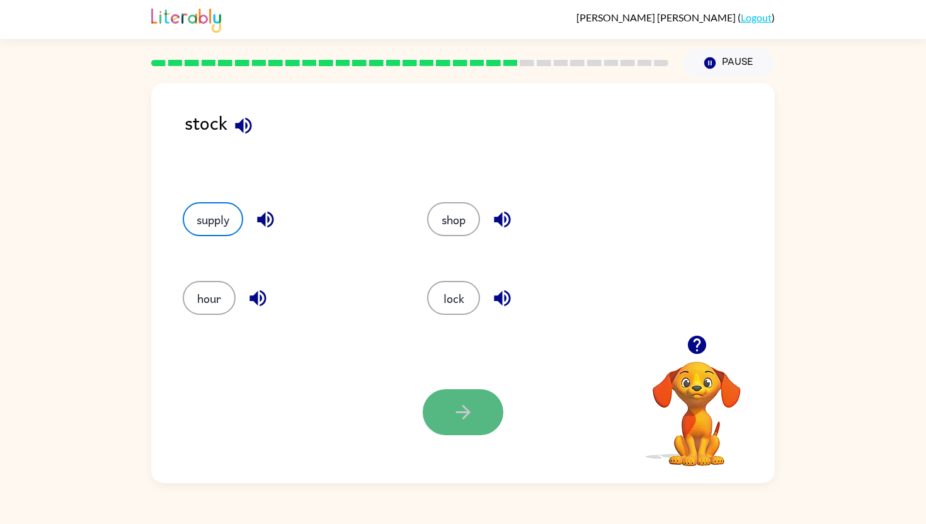
click at [477, 415] on button "button" at bounding box center [463, 412] width 81 height 46
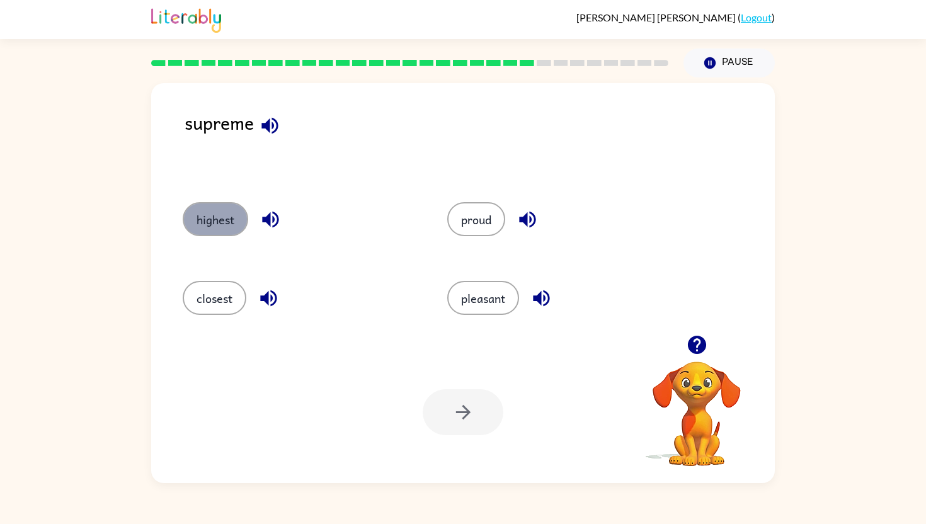
click at [200, 215] on button "highest" at bounding box center [215, 219] width 65 height 34
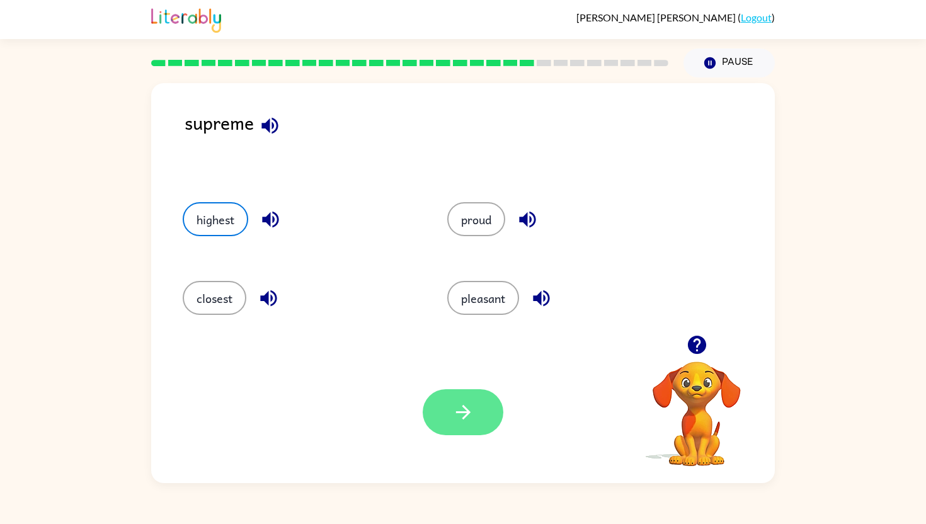
click at [468, 419] on icon "button" at bounding box center [463, 412] width 22 height 22
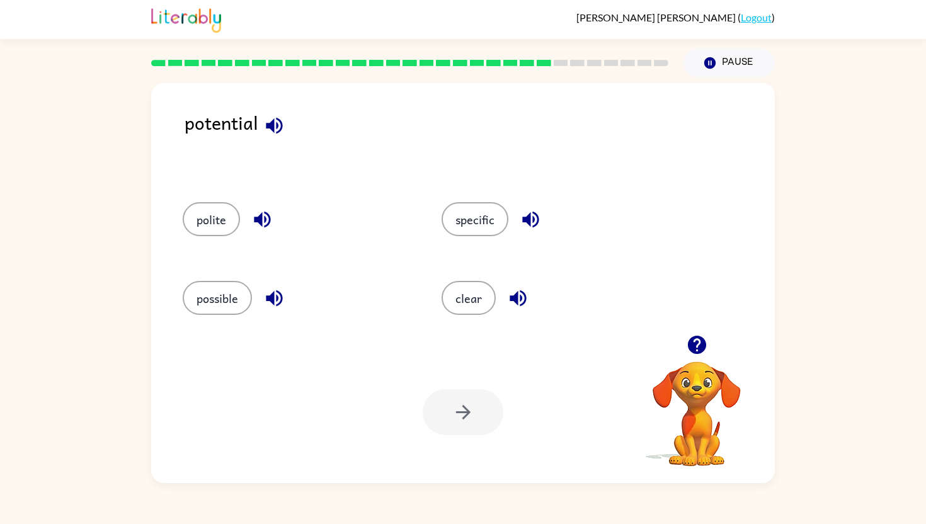
click at [278, 127] on icon "button" at bounding box center [274, 126] width 22 height 22
click at [263, 211] on icon "button" at bounding box center [262, 219] width 22 height 22
click at [532, 230] on button "button" at bounding box center [531, 219] width 32 height 32
click at [532, 229] on icon "button" at bounding box center [531, 219] width 22 height 22
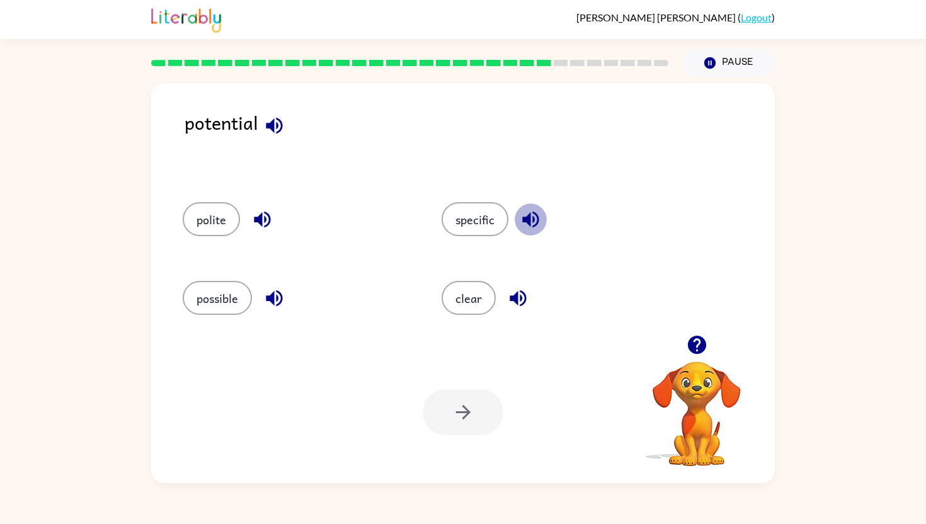
click at [532, 229] on icon "button" at bounding box center [531, 219] width 22 height 22
click at [533, 229] on icon "button" at bounding box center [531, 219] width 22 height 22
click at [216, 222] on button "polite" at bounding box center [211, 219] width 57 height 34
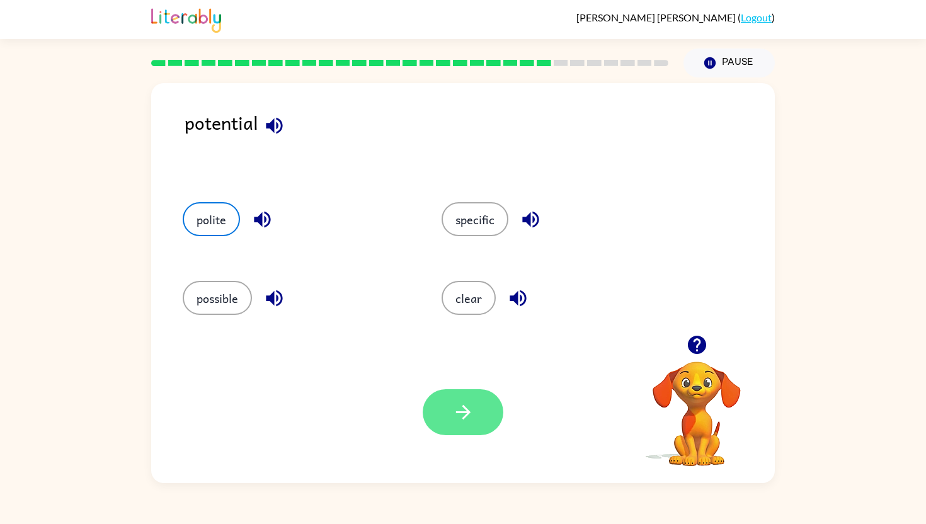
click at [462, 404] on icon "button" at bounding box center [463, 412] width 22 height 22
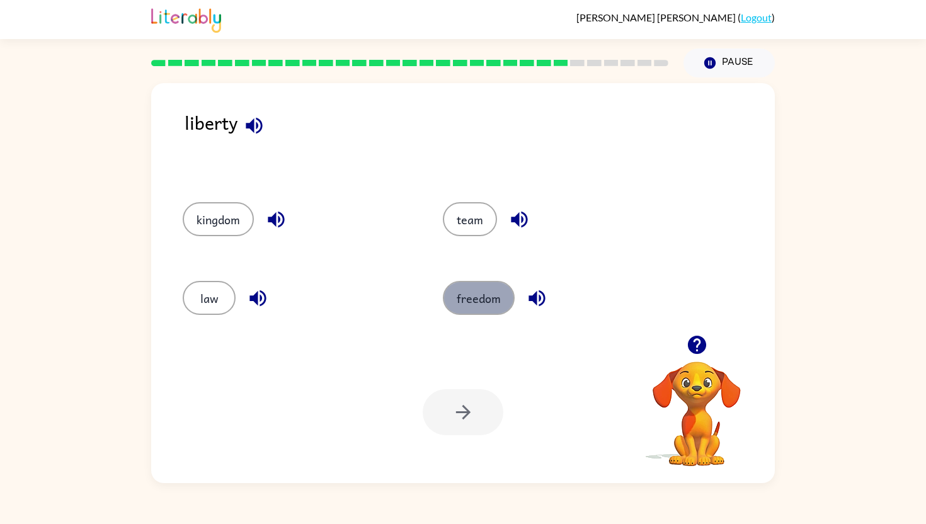
click at [455, 300] on button "freedom" at bounding box center [479, 298] width 72 height 34
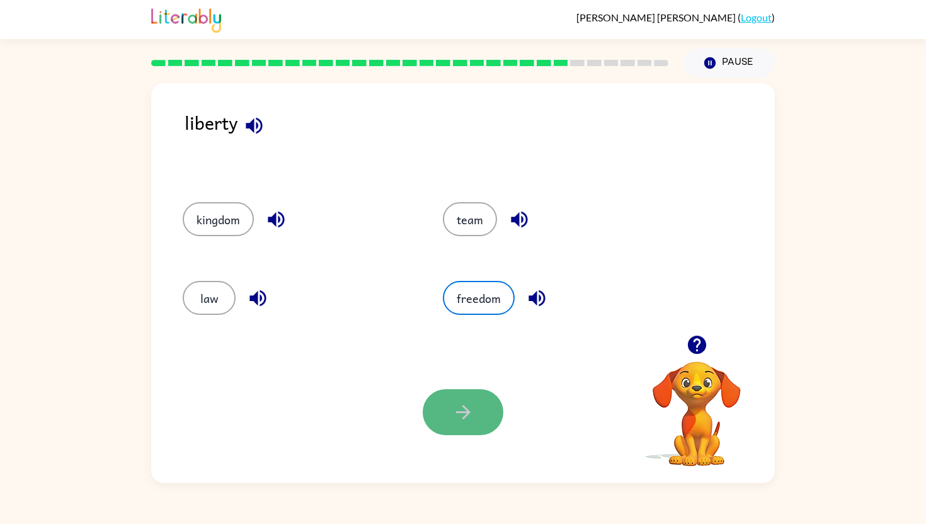
click at [468, 419] on icon "button" at bounding box center [463, 412] width 22 height 22
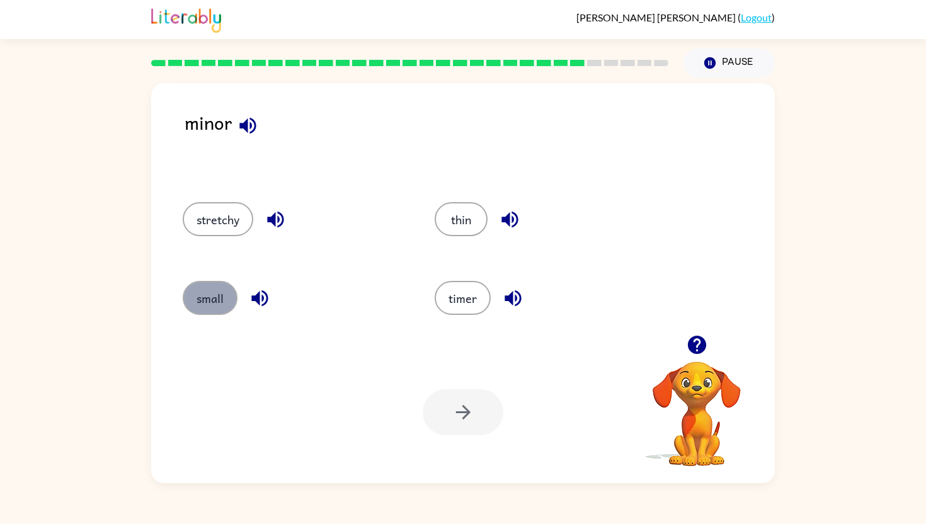
click at [211, 287] on button "small" at bounding box center [210, 298] width 55 height 34
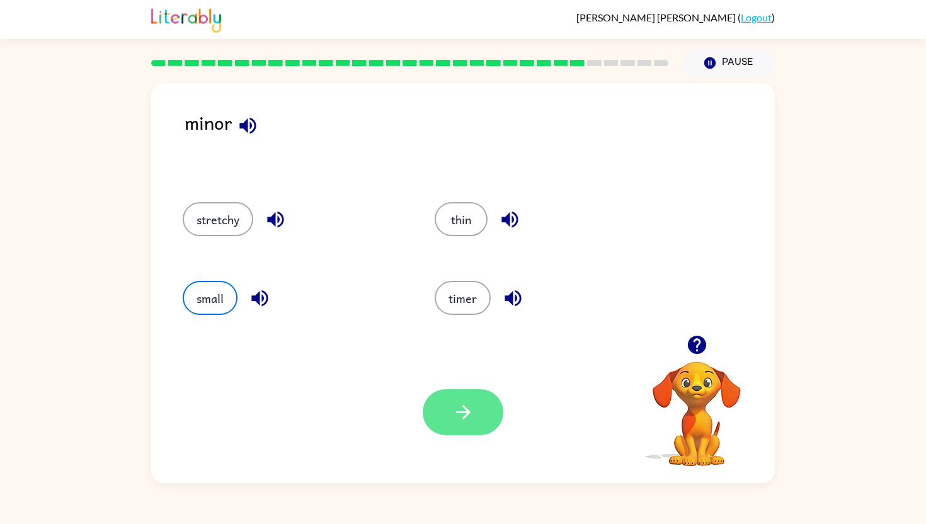
click at [460, 418] on icon "button" at bounding box center [463, 412] width 22 height 22
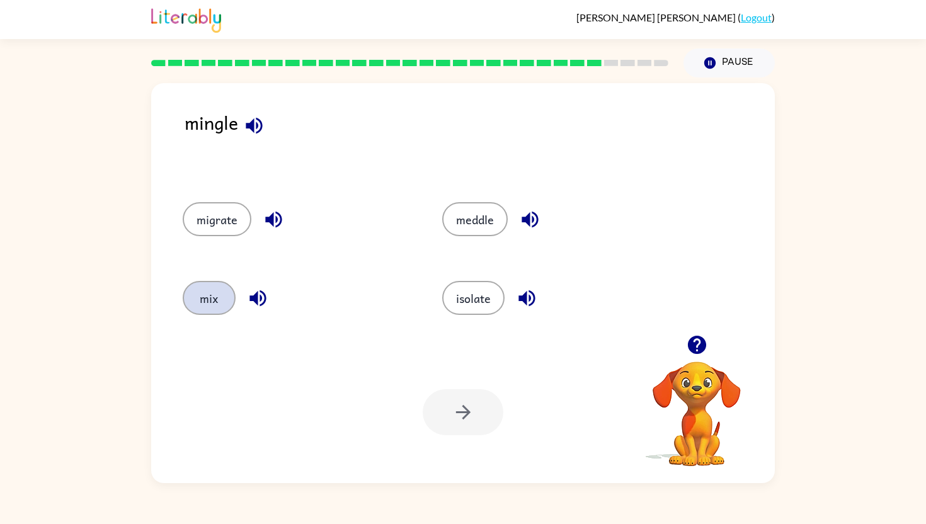
click at [213, 311] on button "mix" at bounding box center [209, 298] width 53 height 34
click at [469, 425] on button "button" at bounding box center [463, 412] width 81 height 46
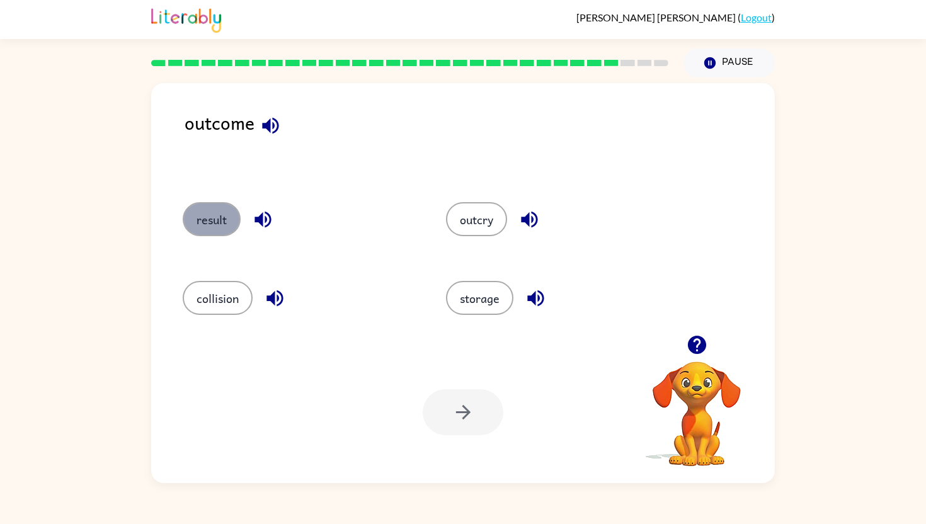
click at [211, 223] on button "result" at bounding box center [212, 219] width 58 height 34
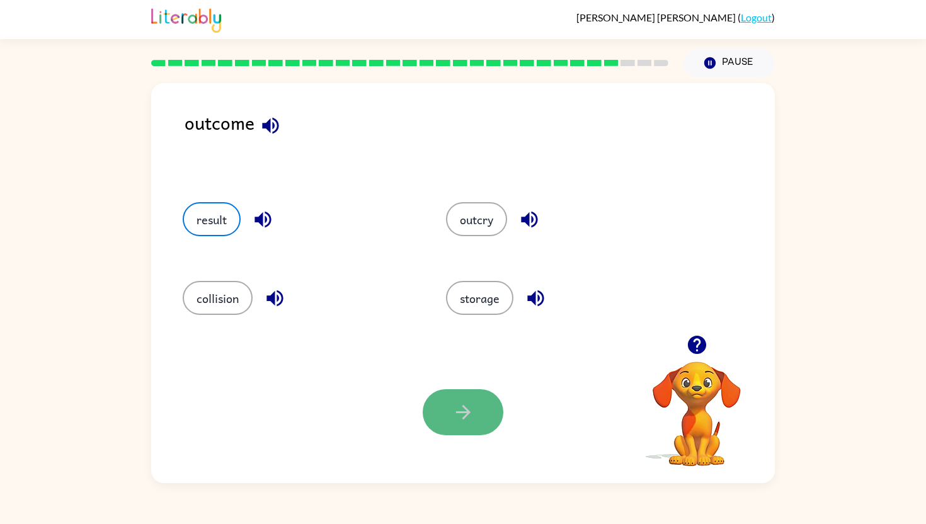
click at [474, 426] on button "button" at bounding box center [463, 412] width 81 height 46
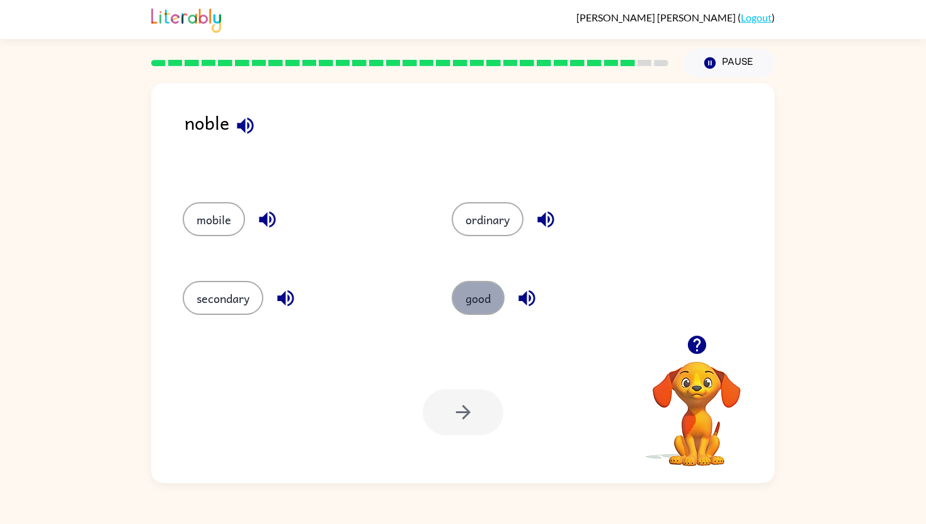
click at [475, 309] on button "good" at bounding box center [478, 298] width 53 height 34
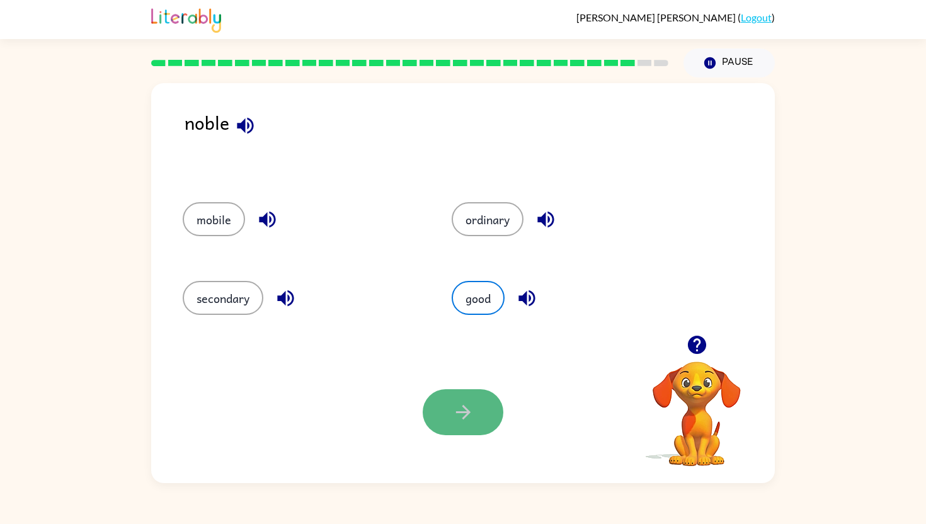
click at [457, 406] on icon "button" at bounding box center [463, 412] width 22 height 22
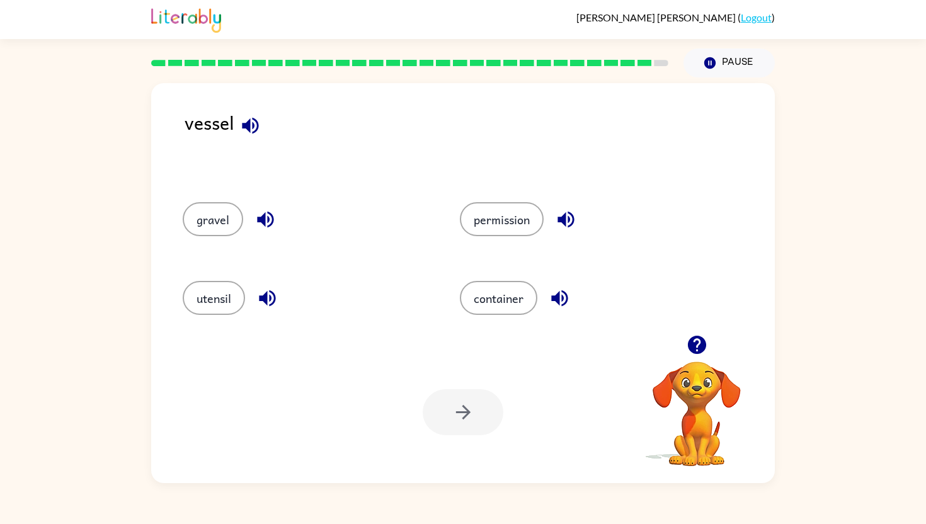
click at [260, 133] on icon "button" at bounding box center [250, 126] width 22 height 22
click at [276, 303] on icon "button" at bounding box center [267, 298] width 22 height 22
click at [554, 299] on icon "button" at bounding box center [559, 298] width 16 height 16
click at [268, 223] on icon "button" at bounding box center [265, 219] width 22 height 22
click at [244, 115] on icon "button" at bounding box center [250, 126] width 22 height 22
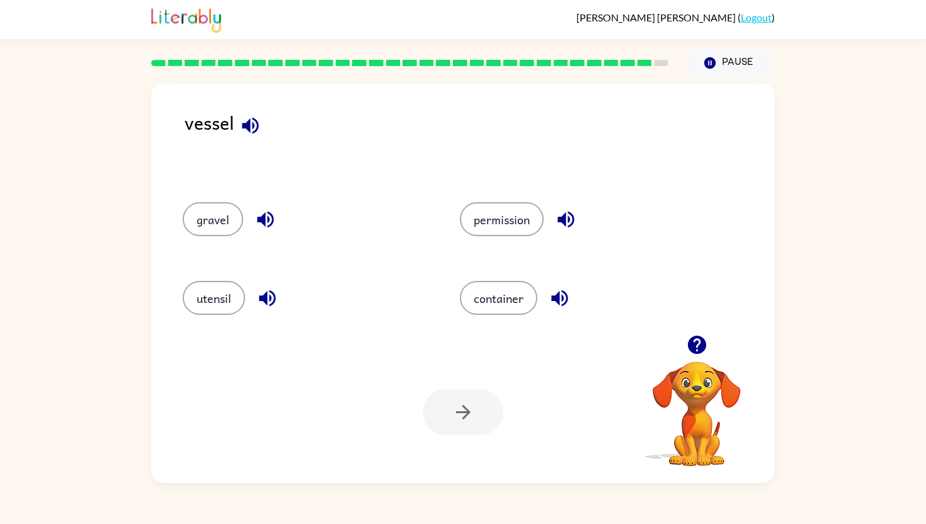
click at [266, 213] on icon "button" at bounding box center [265, 219] width 22 height 22
click at [243, 129] on icon "button" at bounding box center [250, 126] width 22 height 22
click at [225, 302] on button "utensil" at bounding box center [214, 298] width 62 height 34
click at [479, 429] on button "button" at bounding box center [463, 412] width 81 height 46
